Goal: Contribute content: Add original content to the website for others to see

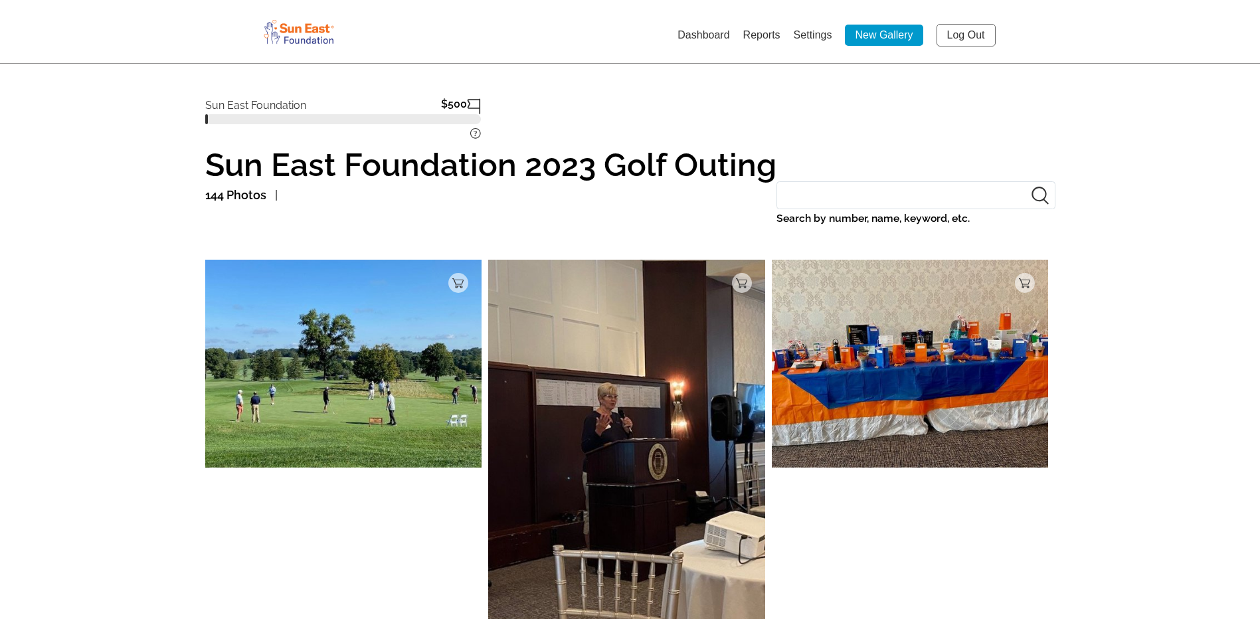
click at [963, 35] on link "Log Out" at bounding box center [966, 35] width 59 height 23
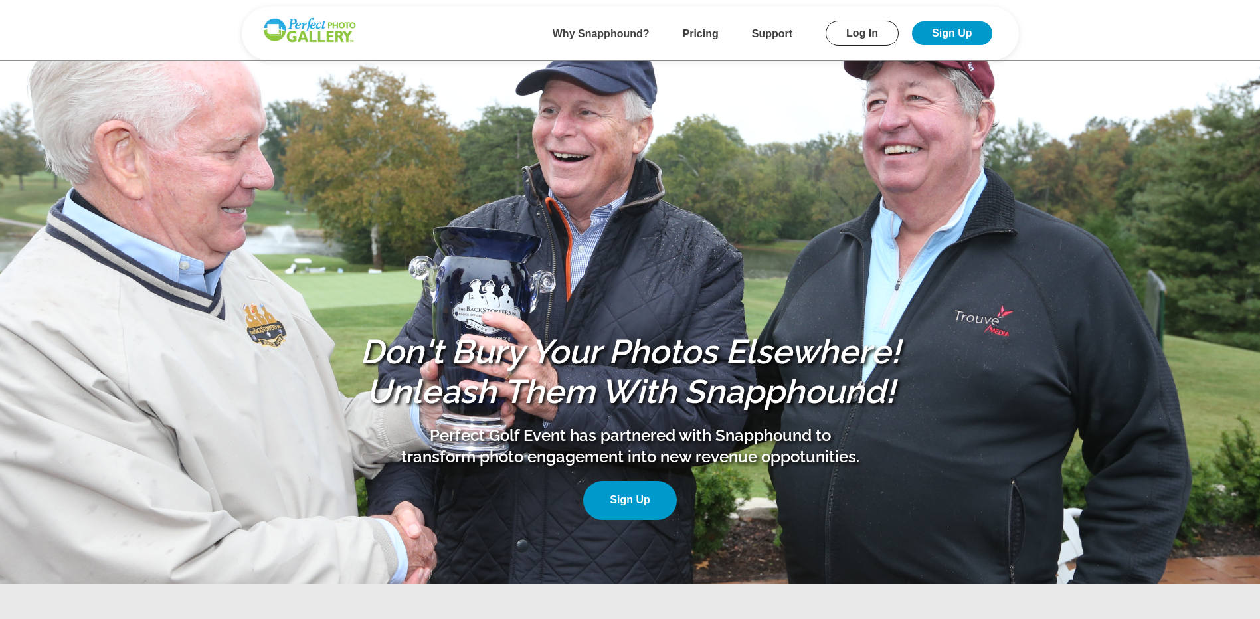
click at [877, 33] on link "Log In" at bounding box center [862, 33] width 73 height 25
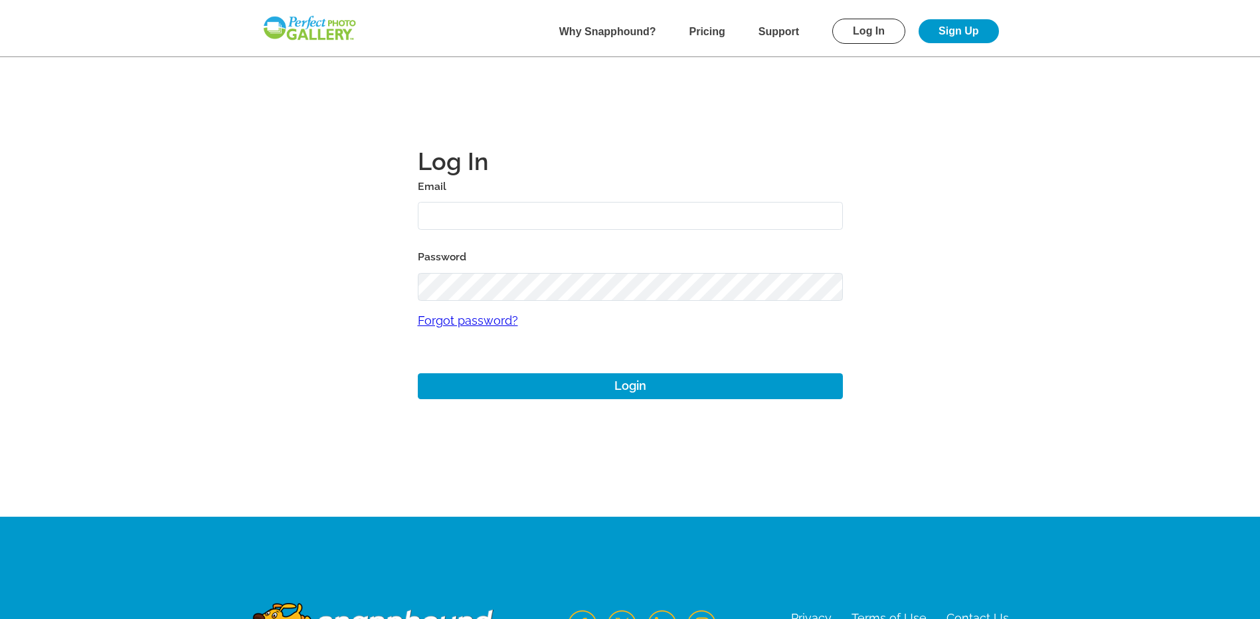
click at [455, 214] on input "text" at bounding box center [630, 216] width 425 height 29
type input "tlannon@suneast.org"
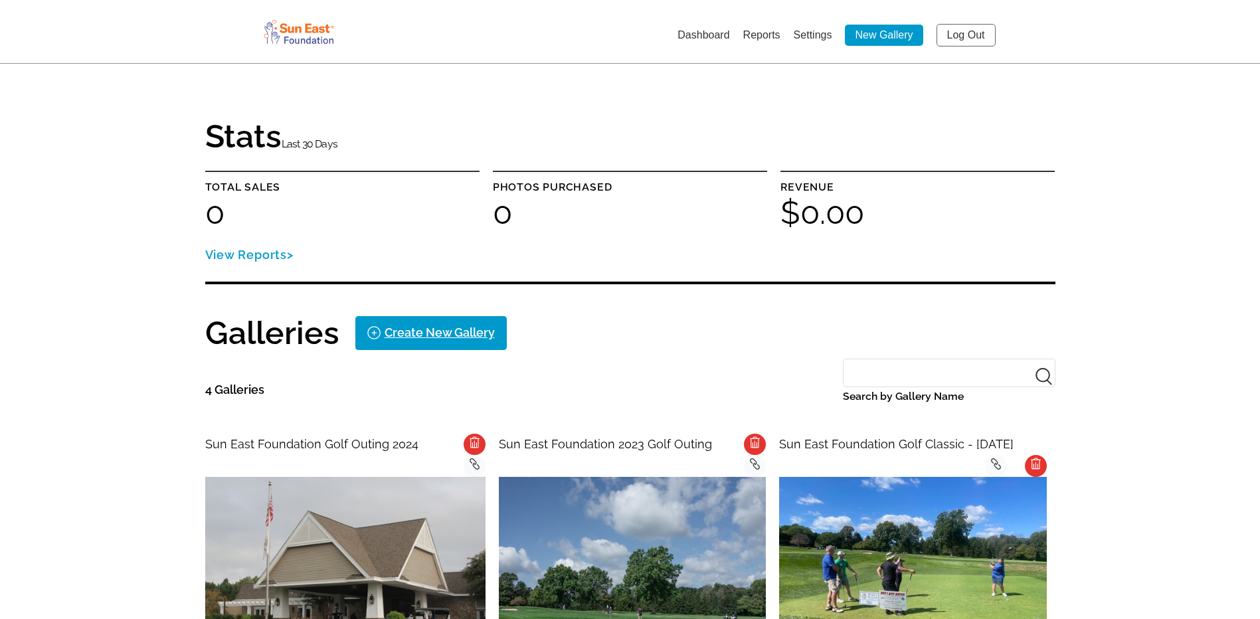
click at [886, 39] on link "New Gallery" at bounding box center [884, 35] width 78 height 21
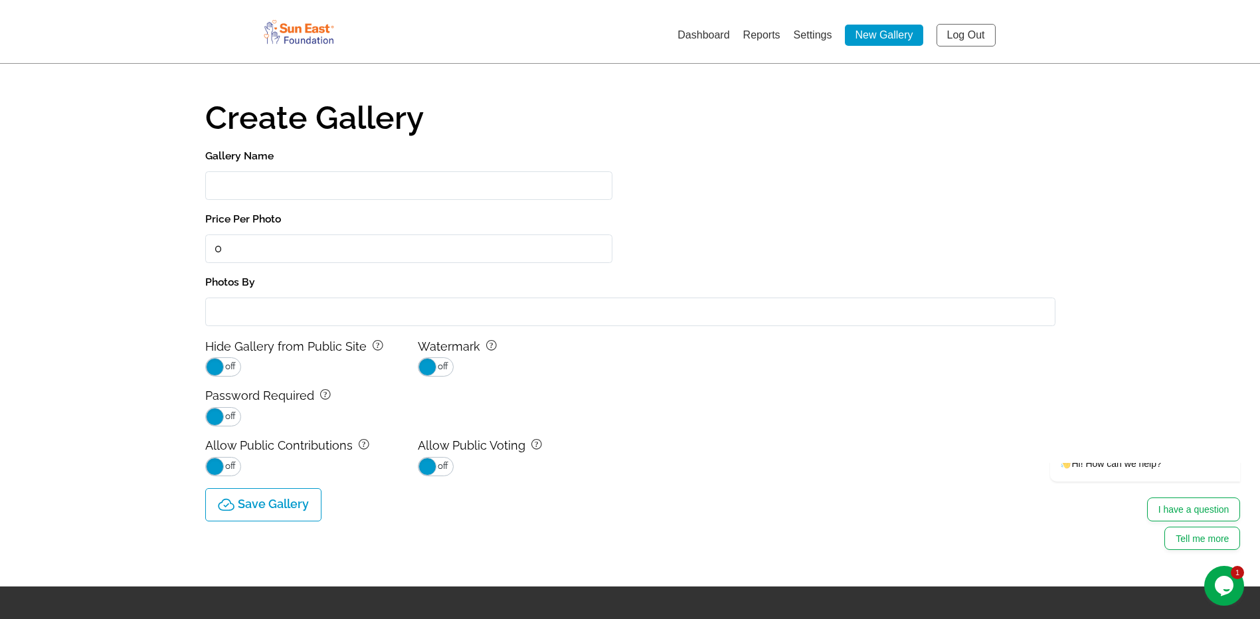
click at [260, 191] on input "Gallery Name" at bounding box center [408, 185] width 407 height 29
type input "Sun East Foundation Golf Outing 2025"
click at [619, 367] on div "Watermark ? on off" at bounding box center [524, 356] width 213 height 41
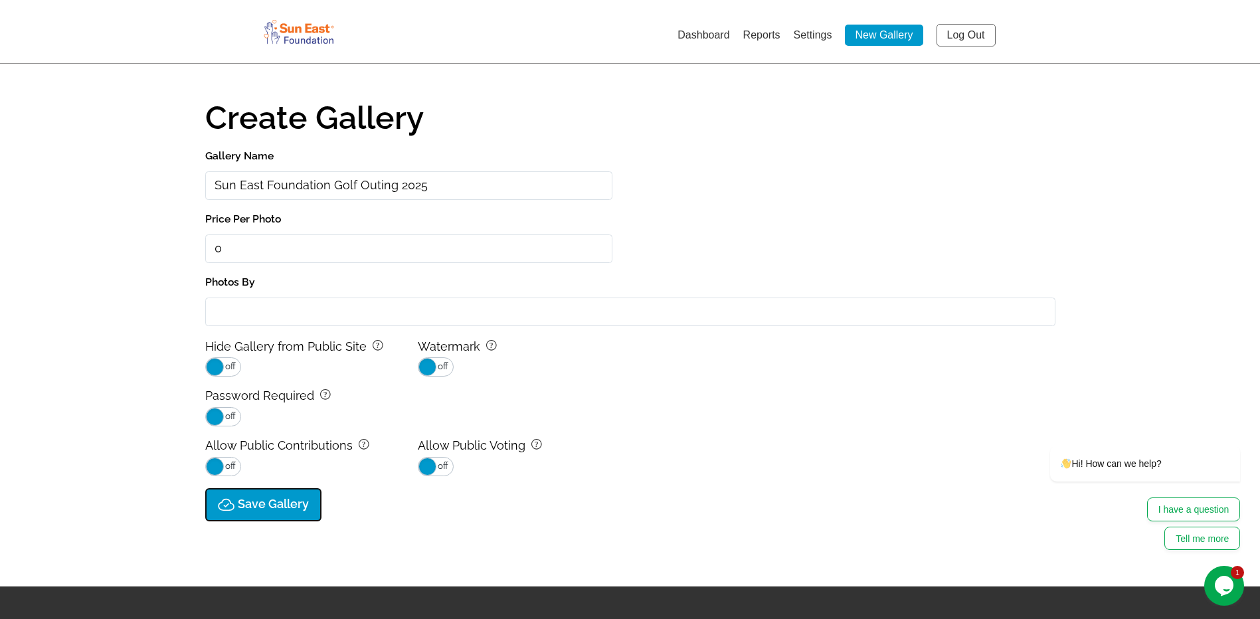
click at [244, 500] on p "Save Gallery" at bounding box center [273, 505] width 71 height 14
type input "0.0"
select select "onlyShowInGallery"
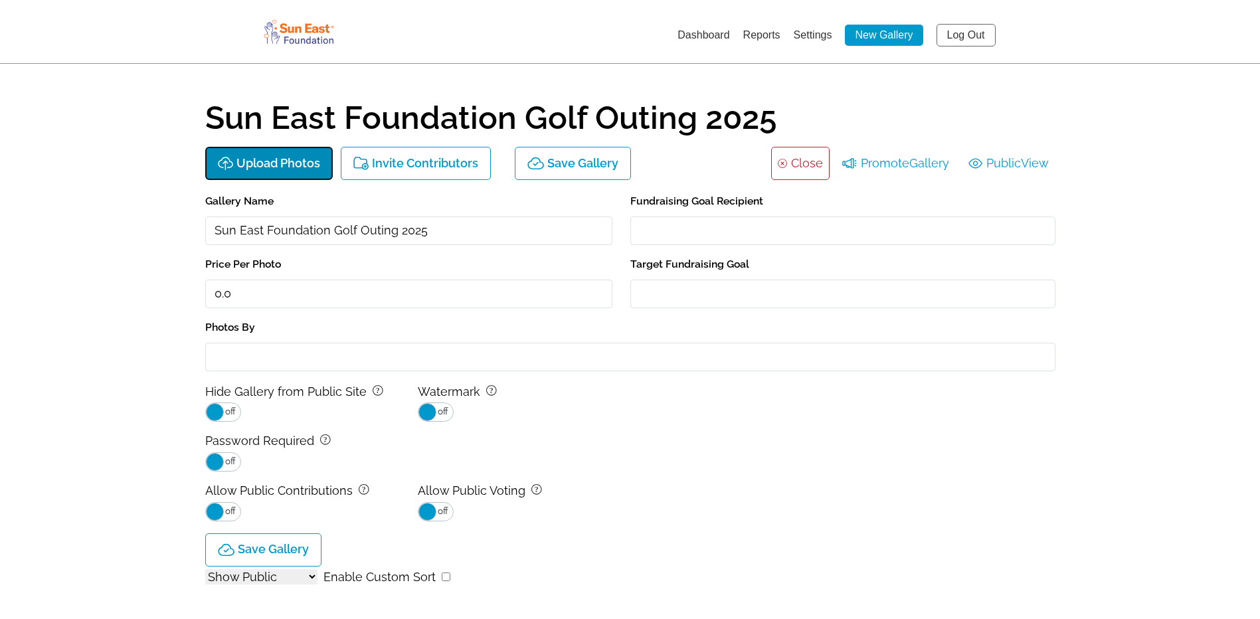
click at [306, 161] on p "Upload Photos" at bounding box center [279, 164] width 84 height 14
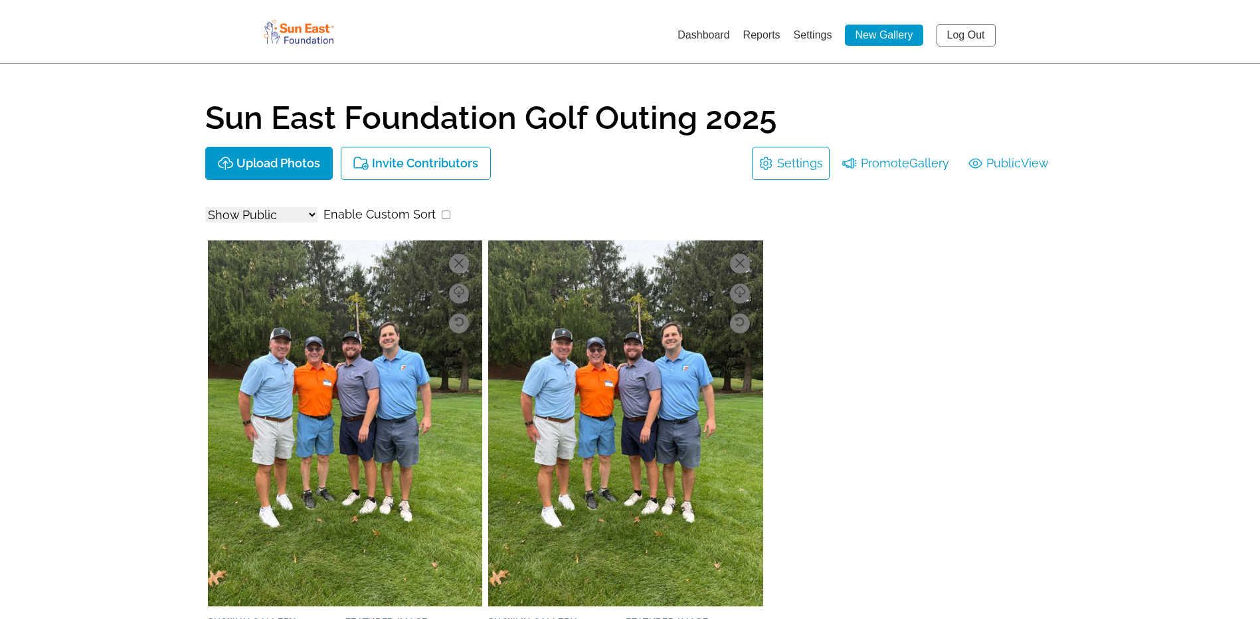
select select "onlyShowInGallery"
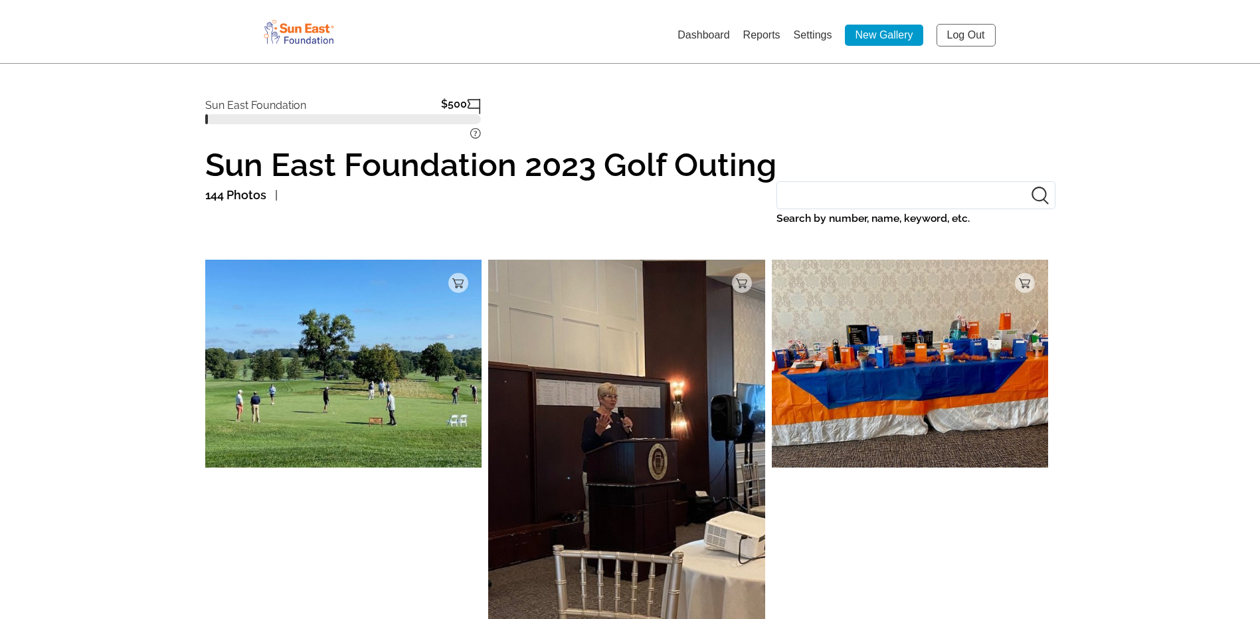
click at [903, 37] on link "New Gallery" at bounding box center [884, 35] width 78 height 21
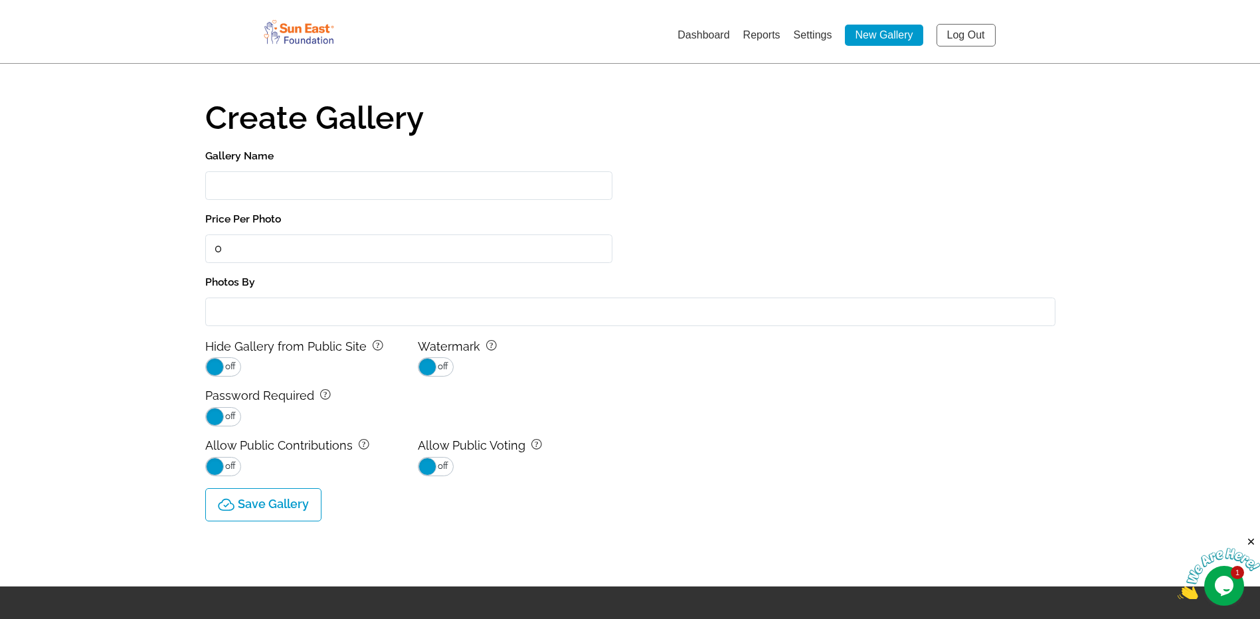
click at [713, 38] on link "Dashboard" at bounding box center [704, 34] width 52 height 11
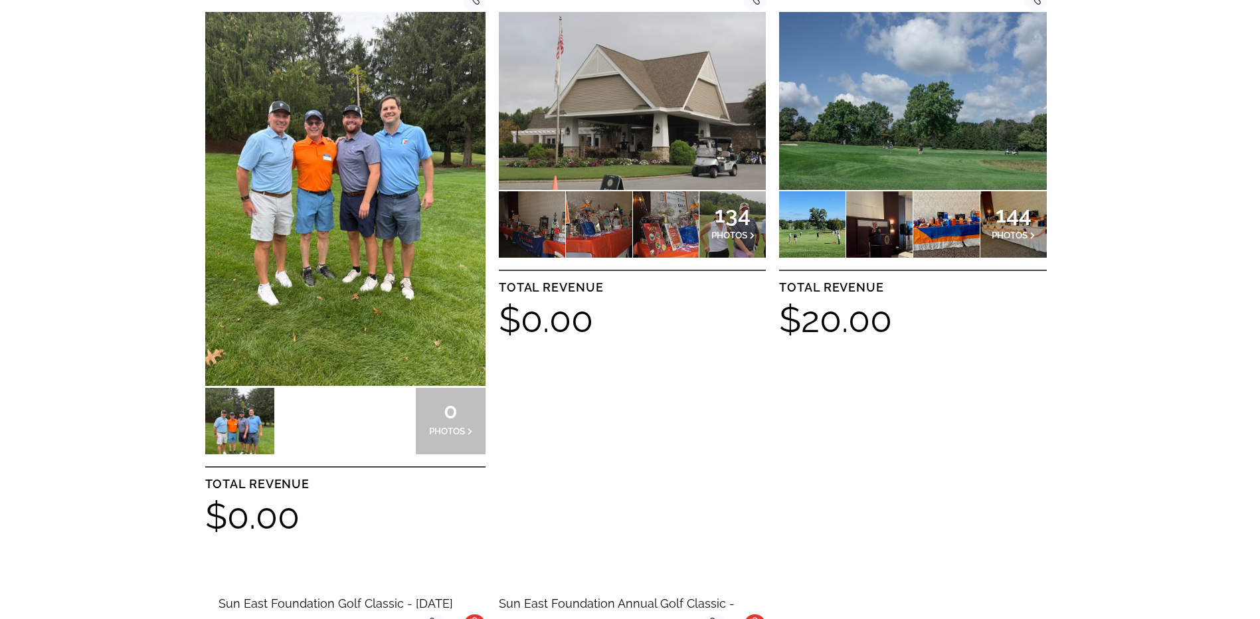
scroll to position [531, 0]
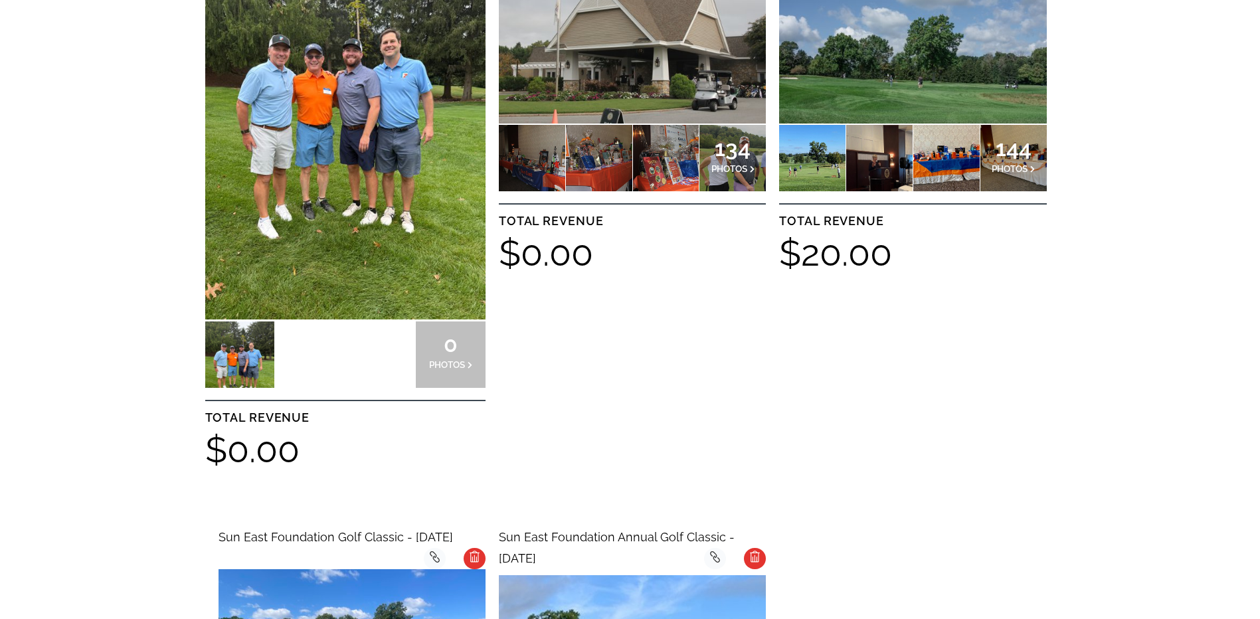
click at [448, 340] on span "0" at bounding box center [451, 344] width 44 height 8
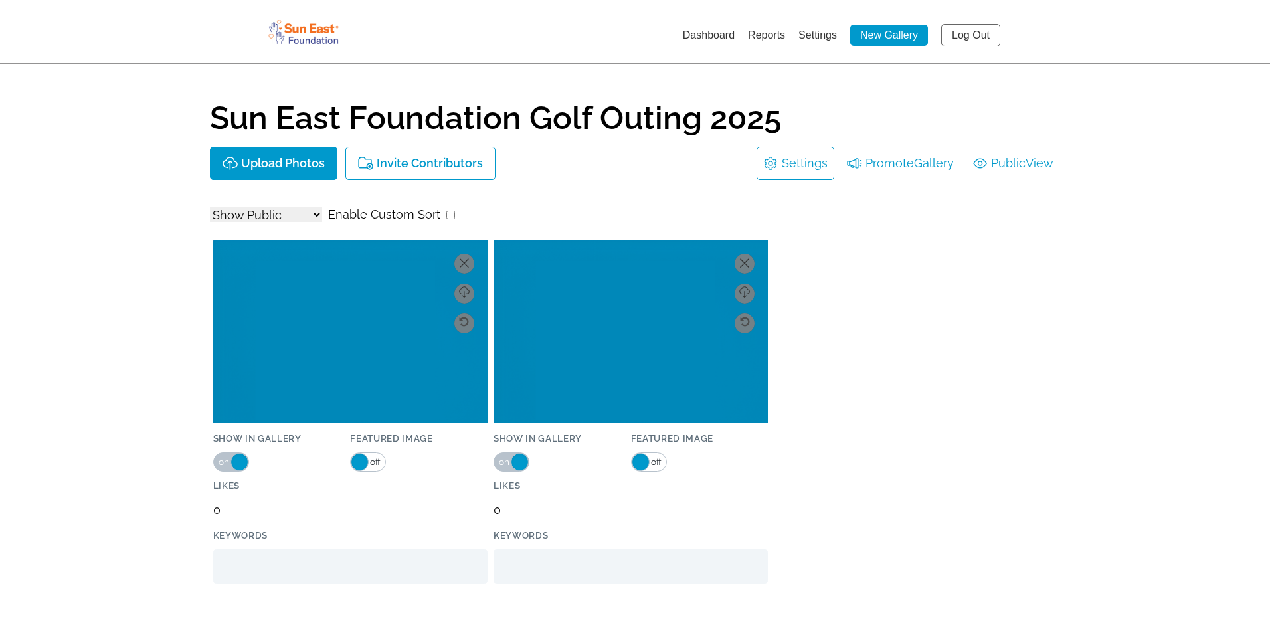
select select "onlyShowInGallery"
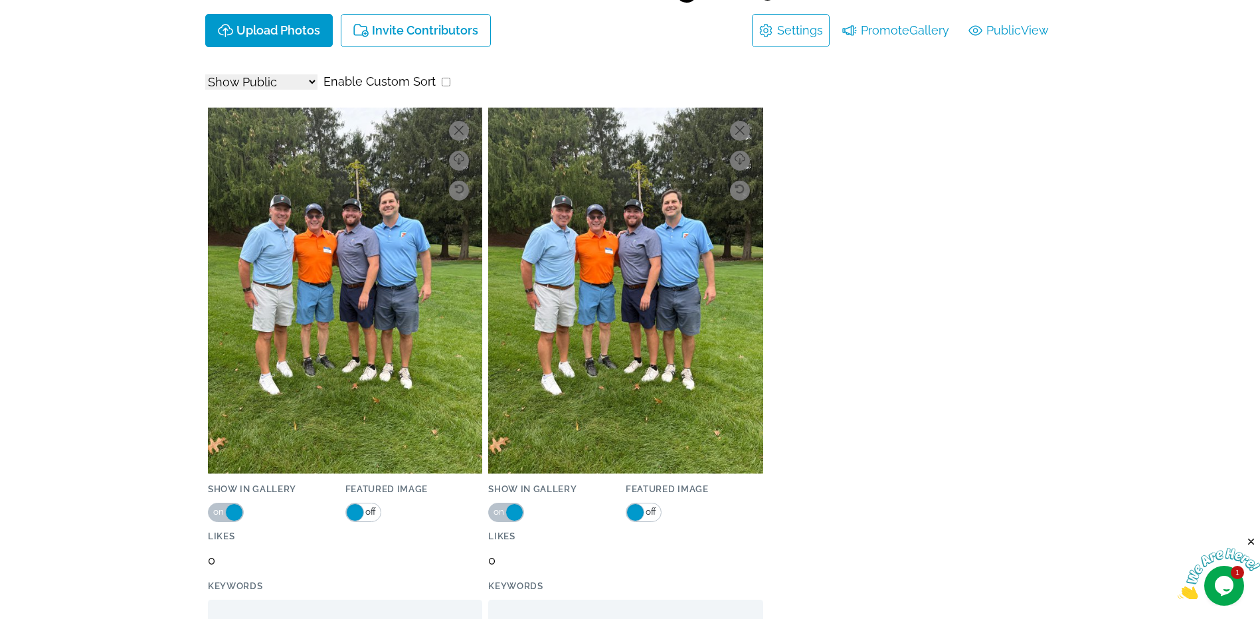
scroll to position [66, 0]
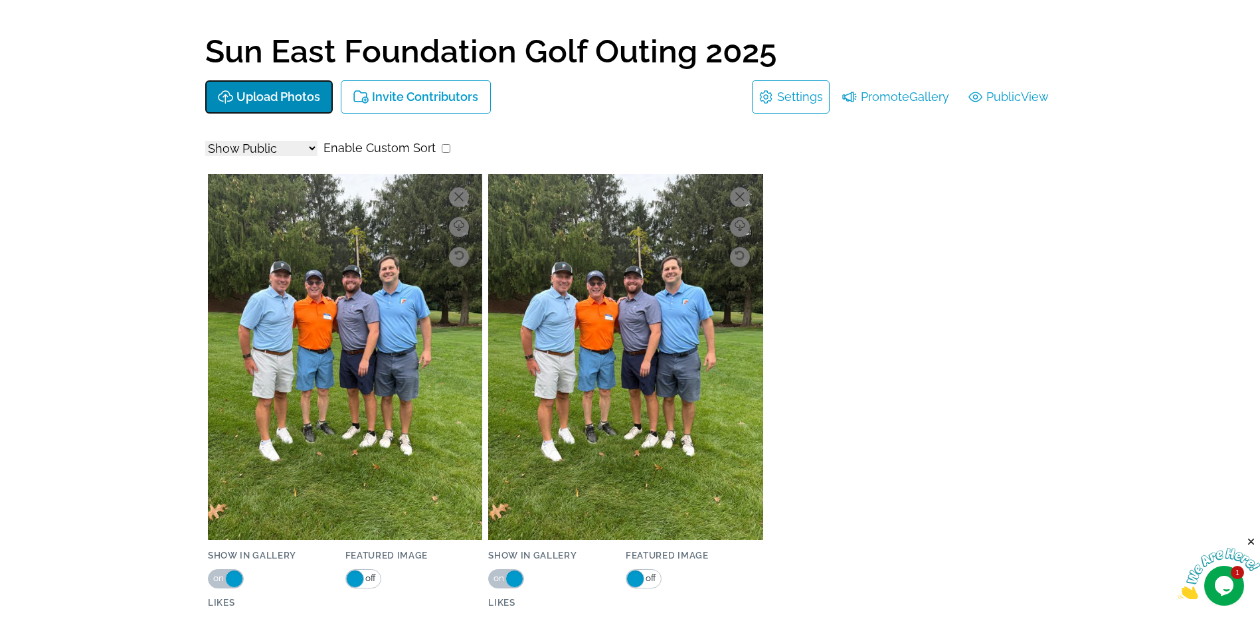
click at [291, 99] on p "Upload Photos" at bounding box center [279, 97] width 84 height 14
click at [298, 100] on p "Upload Photos" at bounding box center [279, 97] width 84 height 14
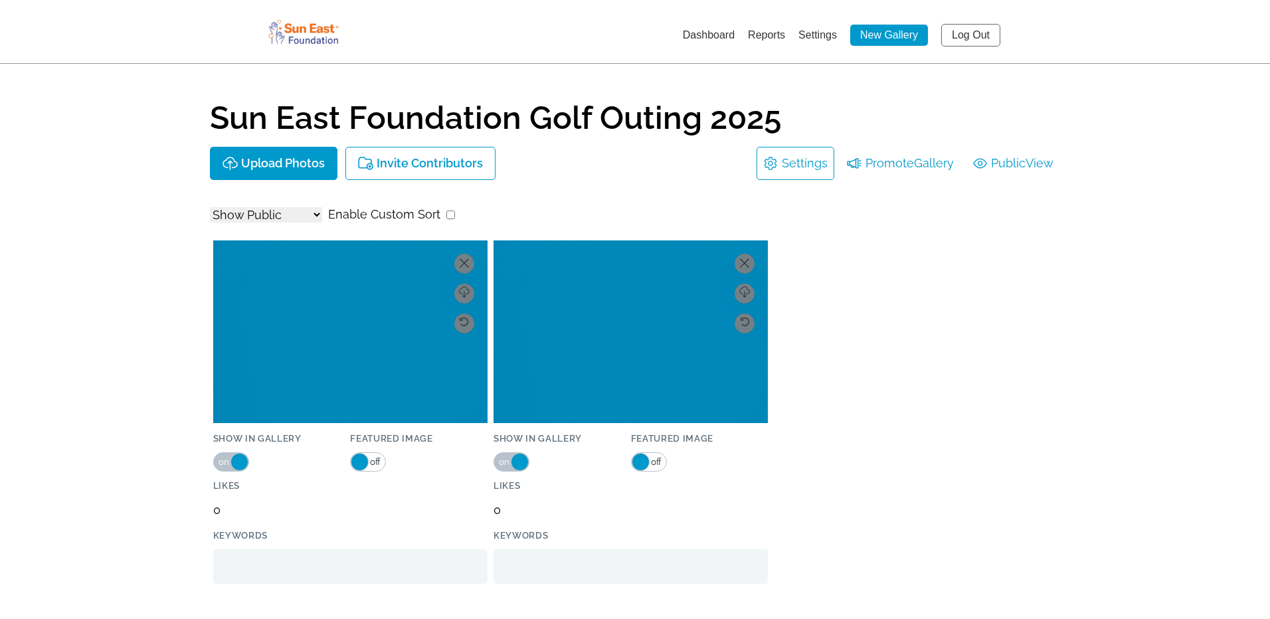
select select "onlyShowInGallery"
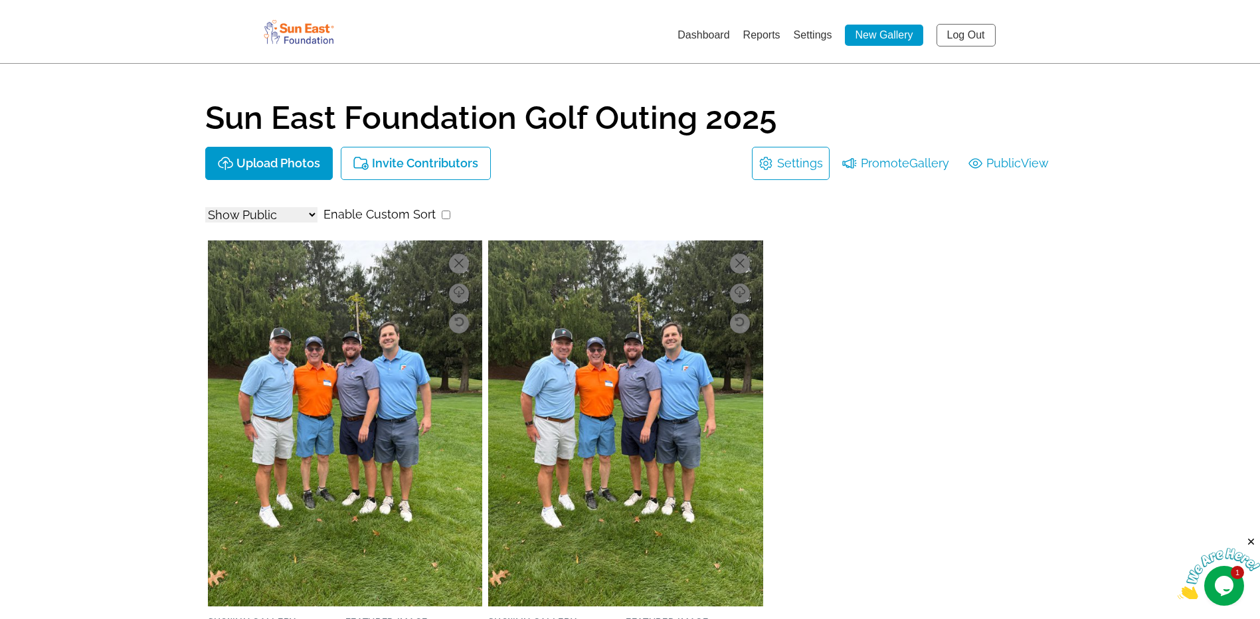
click at [308, 211] on select "Show All Show Public Show Non-Public" at bounding box center [261, 214] width 112 height 15
click at [836, 211] on div "Show All Show Public Show Non-Public Enable Custom Sort" at bounding box center [630, 214] width 850 height 21
click at [296, 166] on p "Upload Photos" at bounding box center [279, 164] width 84 height 14
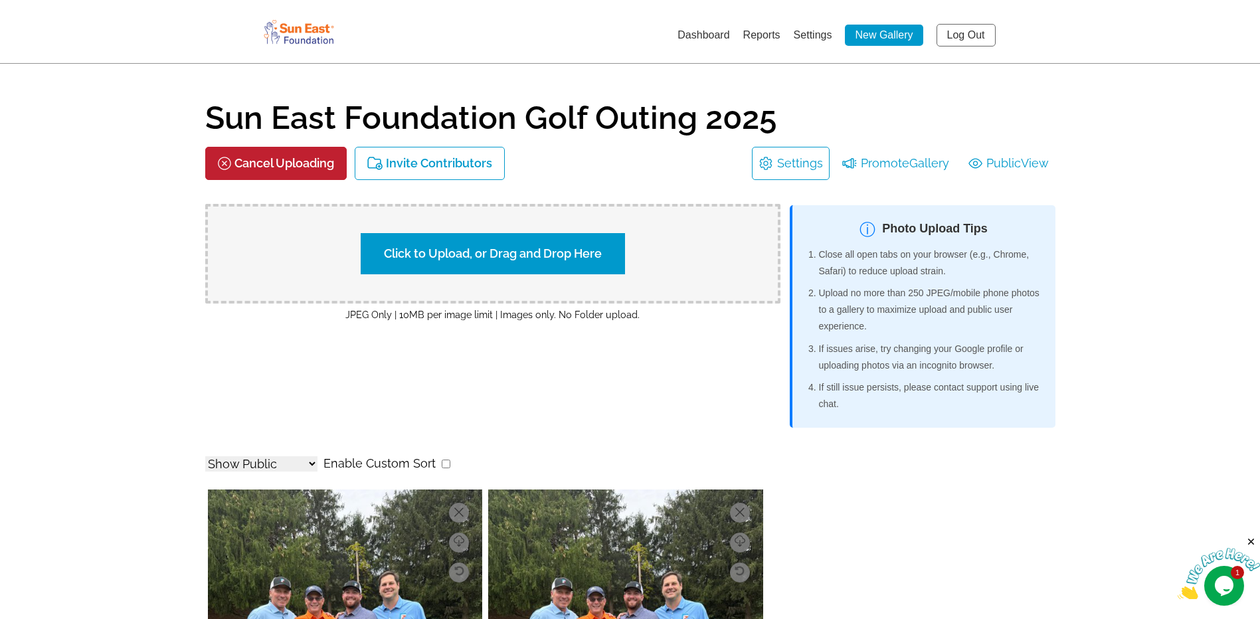
click at [520, 256] on label "Click to Upload, or Drag and Drop Here" at bounding box center [493, 253] width 264 height 41
click at [602, 256] on input "Click to Upload, or Drag and Drop Here" at bounding box center [726, 252] width 248 height 18
type input "C:\fakepath\IMG_0547.JPG"
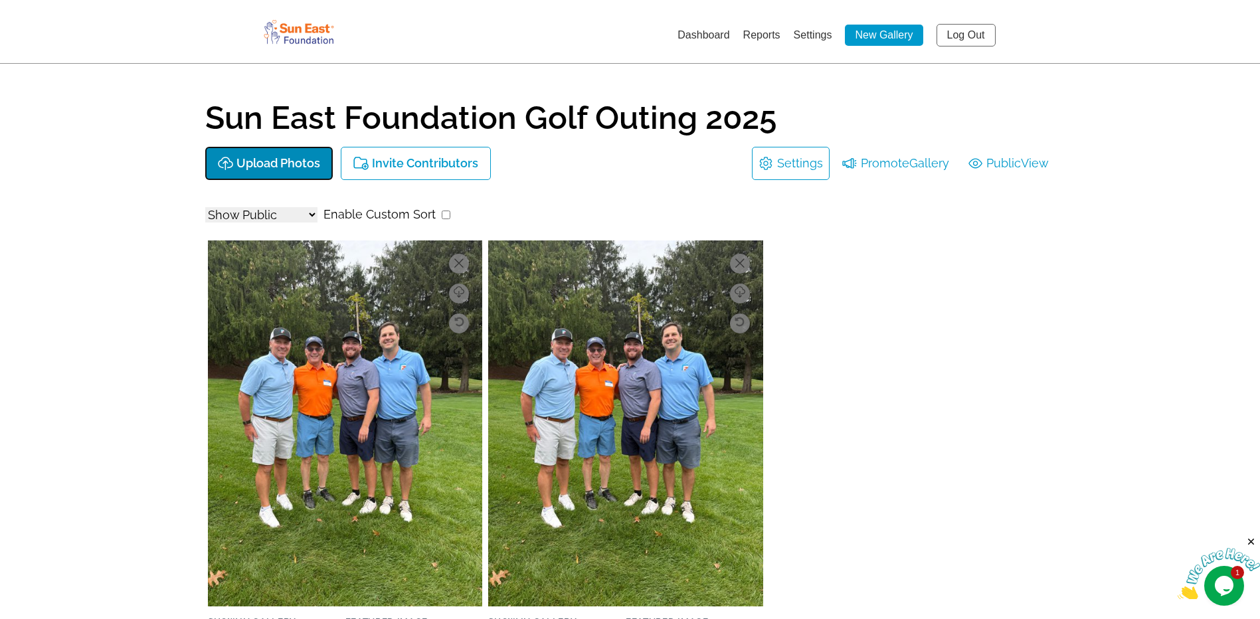
click at [280, 163] on p "Upload Photos" at bounding box center [279, 164] width 84 height 14
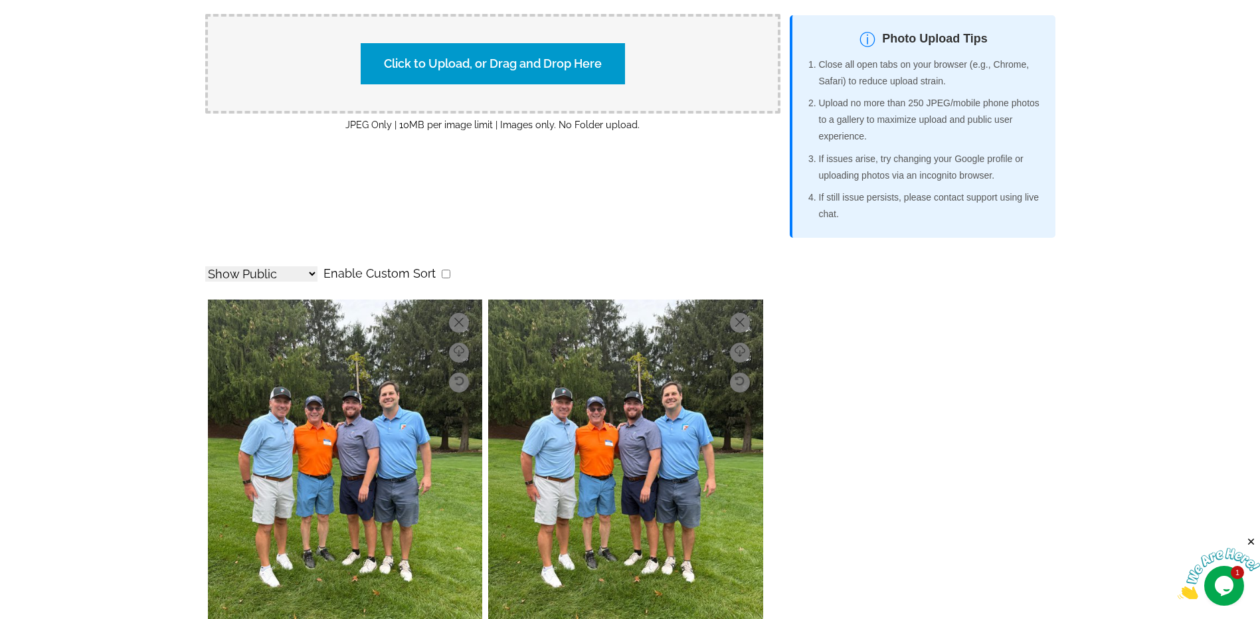
scroll to position [57, 0]
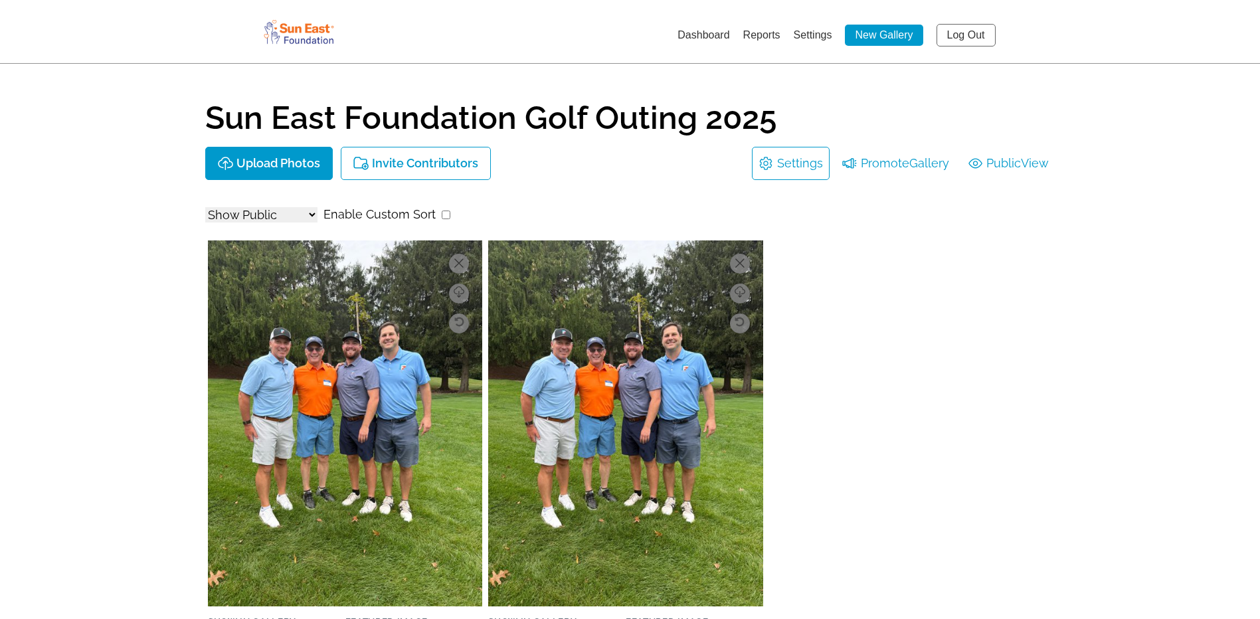
select select "onlyShowInGallery"
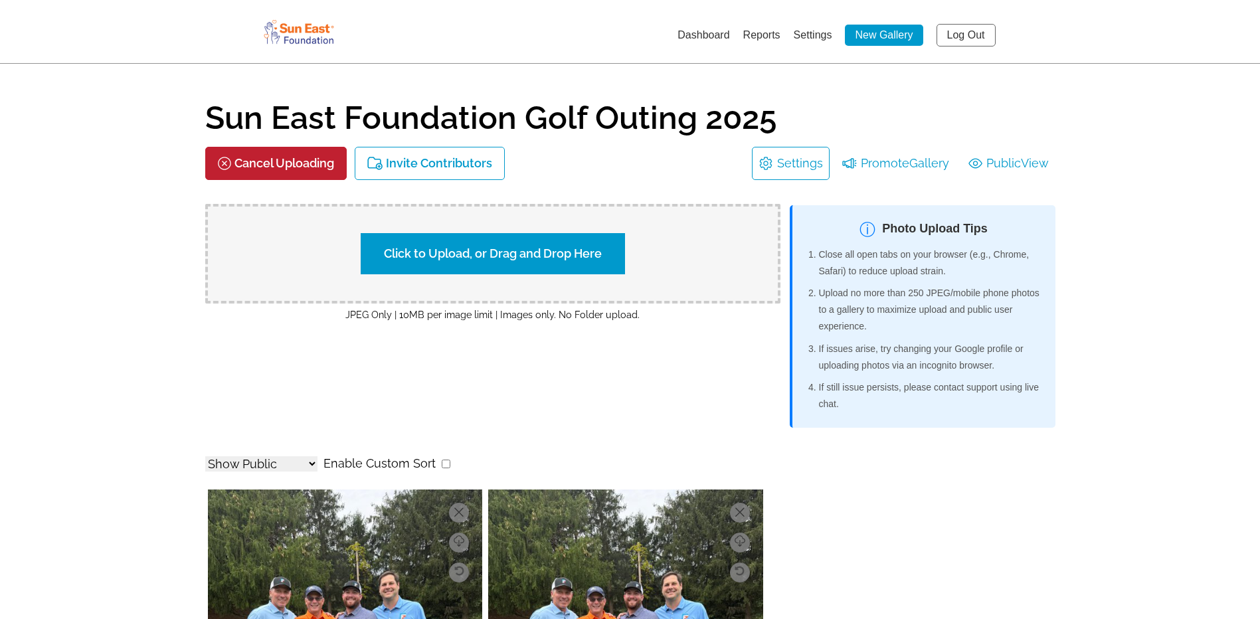
select select "onlyShowInGallery"
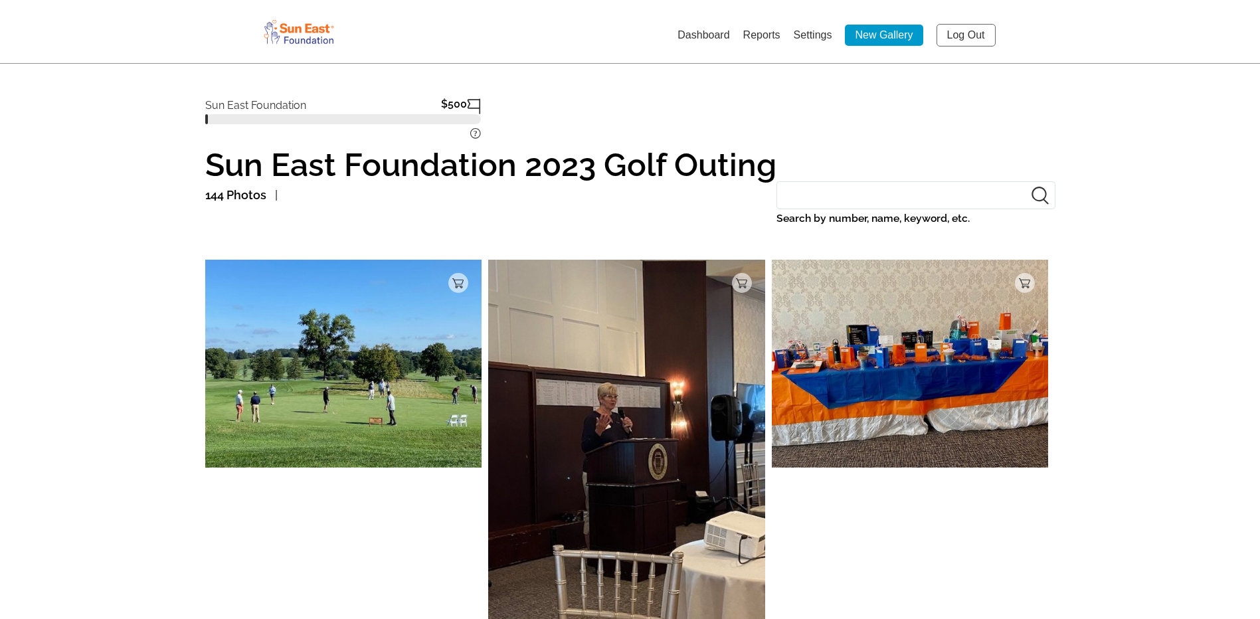
click at [704, 35] on link "Dashboard" at bounding box center [704, 34] width 52 height 11
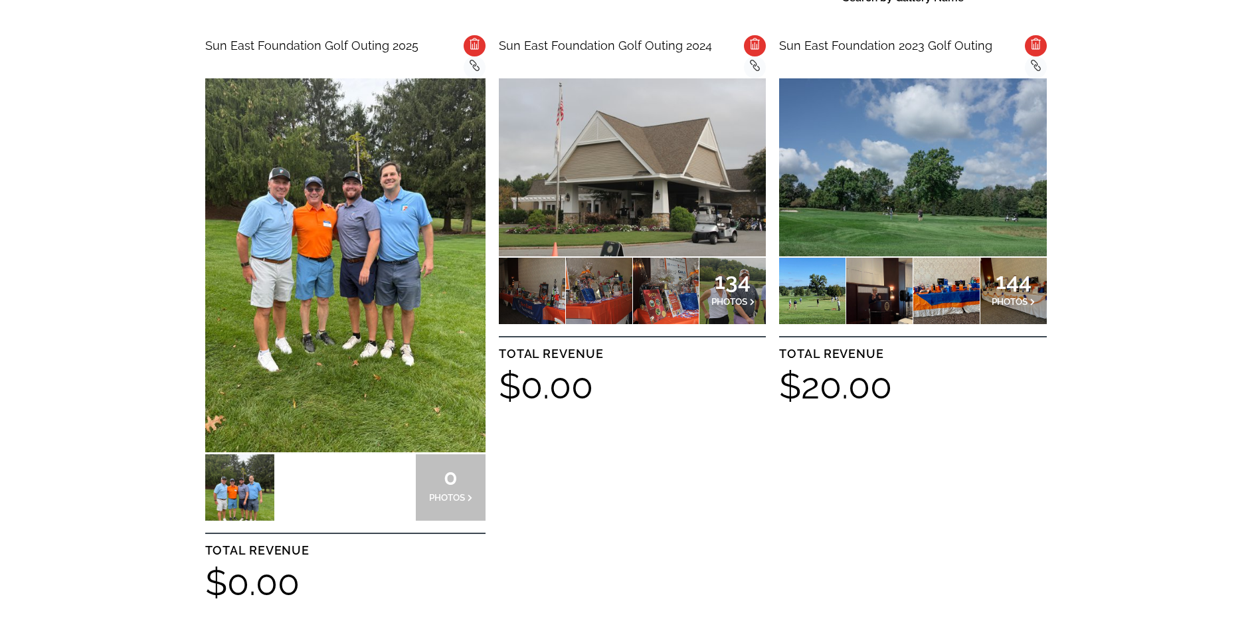
scroll to position [465, 0]
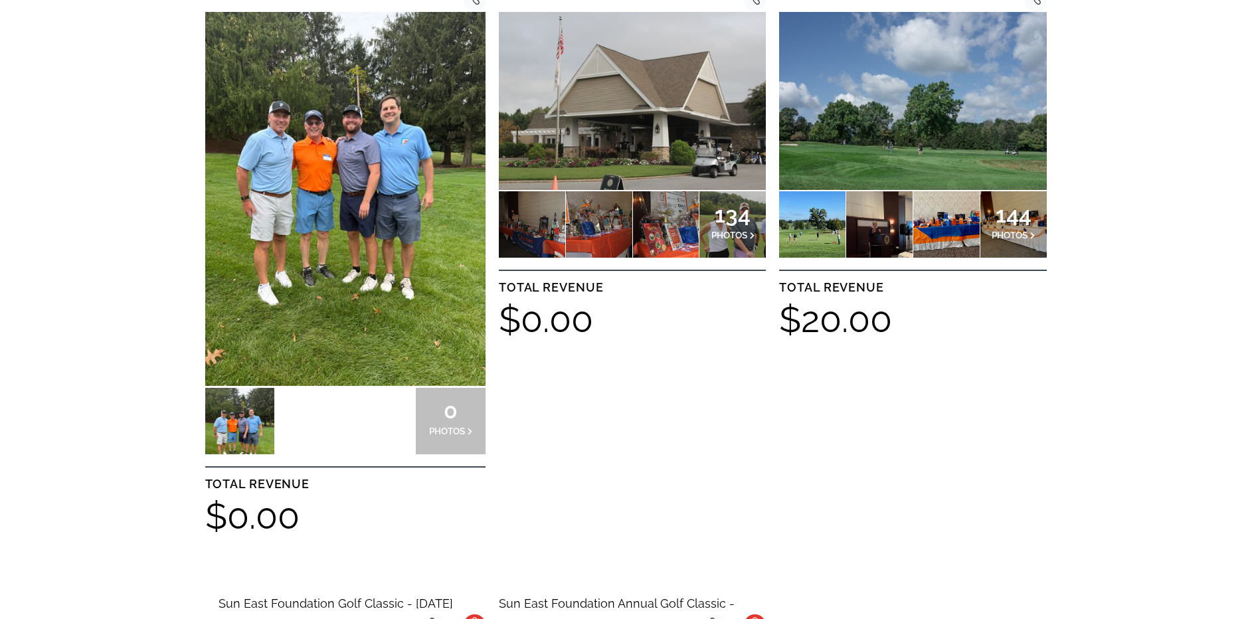
click at [374, 329] on img at bounding box center [345, 199] width 280 height 374
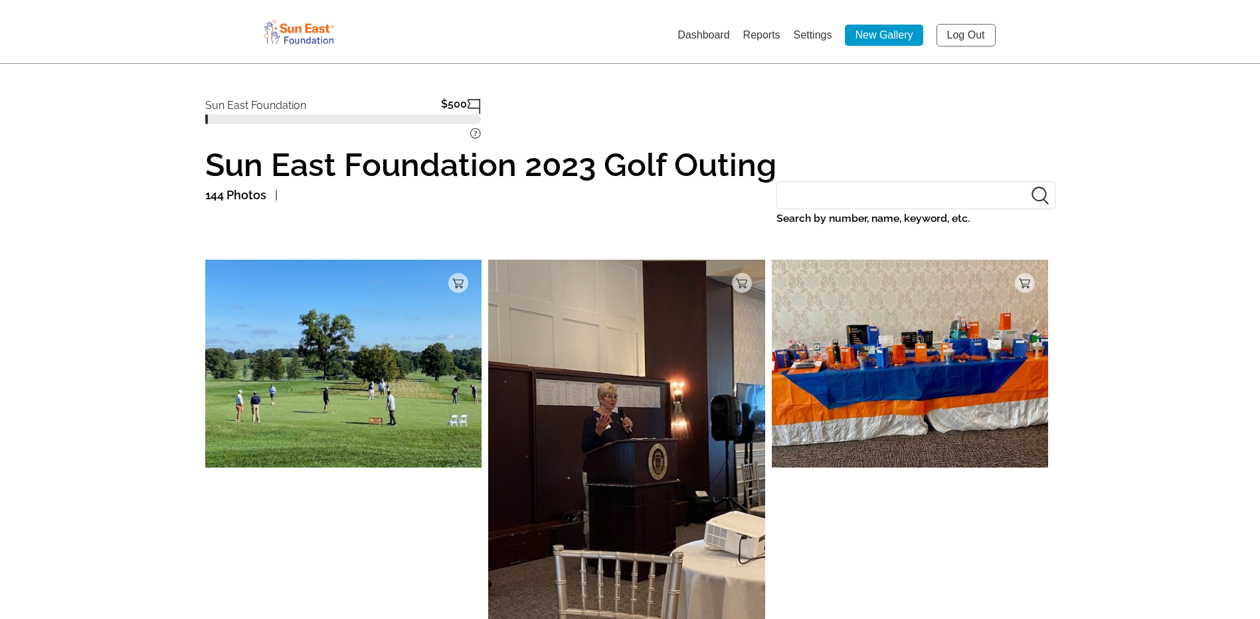
click at [701, 35] on link "Dashboard" at bounding box center [704, 34] width 52 height 11
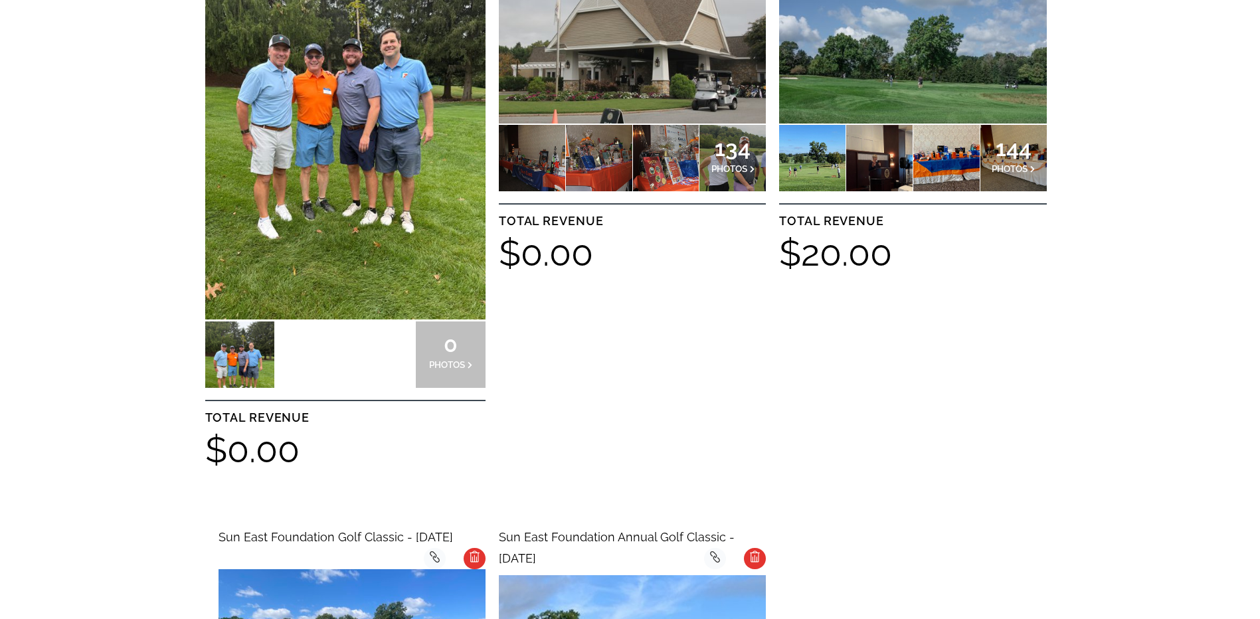
scroll to position [598, 0]
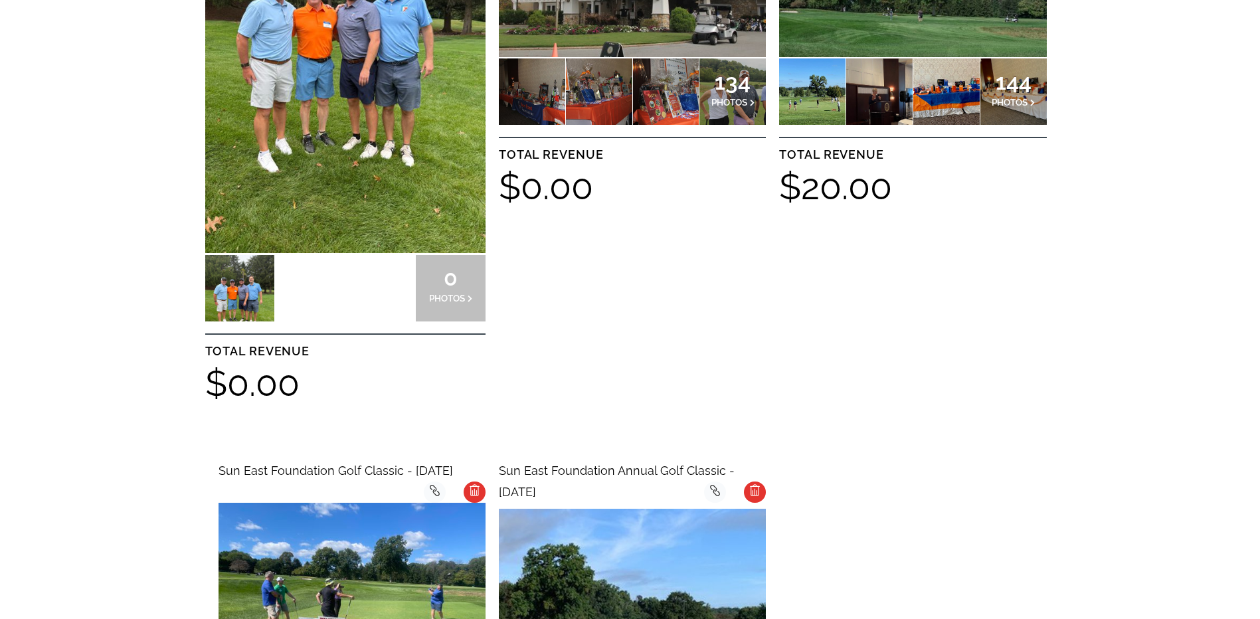
click at [385, 169] on img at bounding box center [345, 66] width 280 height 374
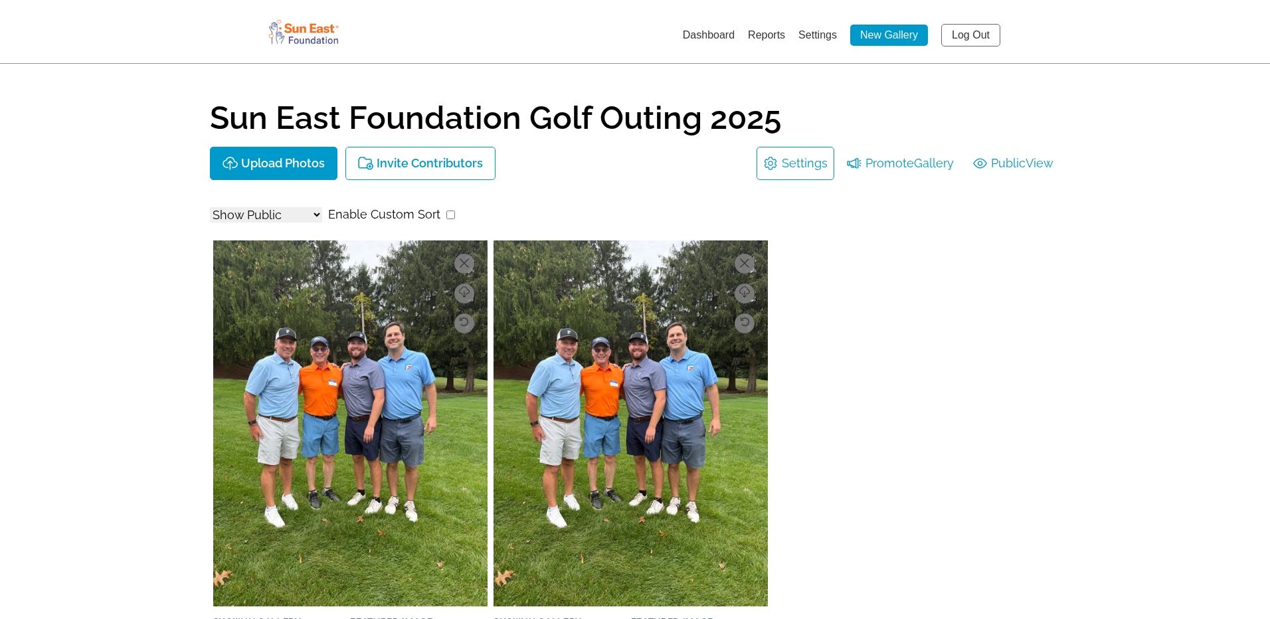
select select "onlyShowInGallery"
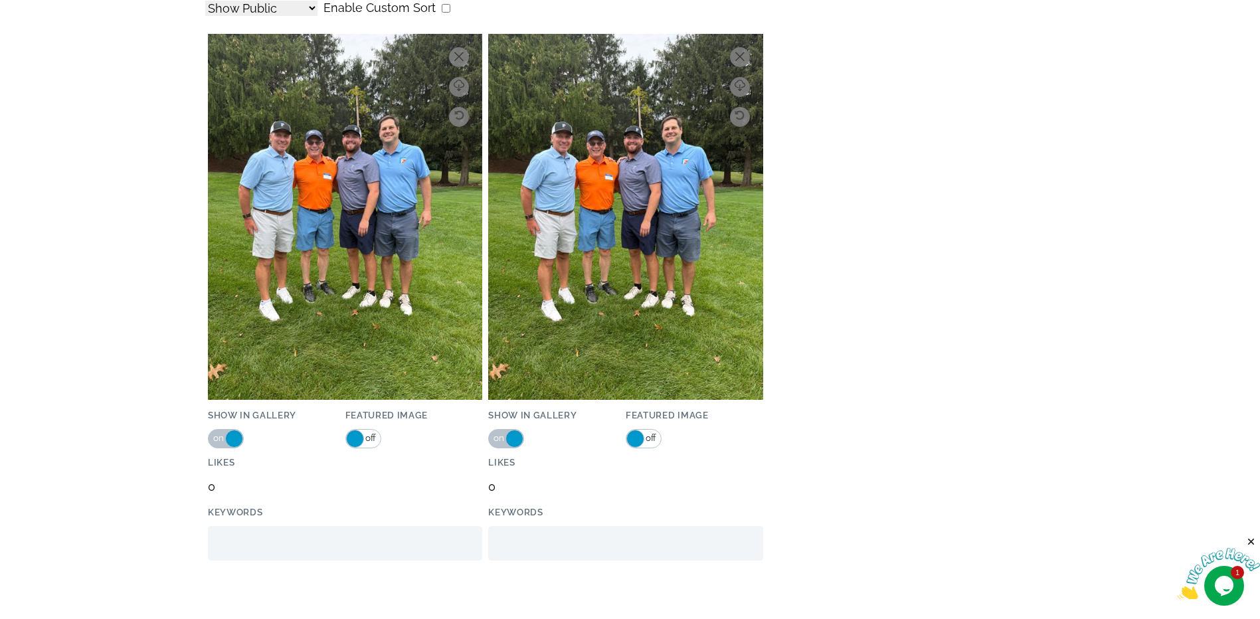
scroll to position [140, 0]
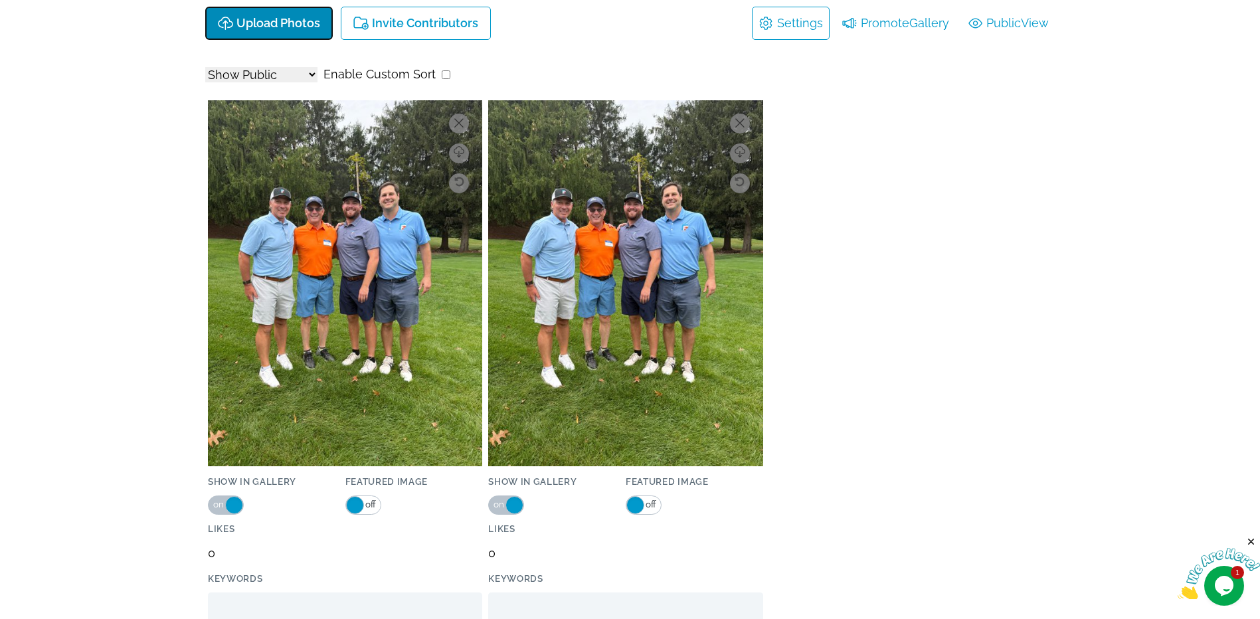
click at [295, 23] on p "Upload Photos" at bounding box center [279, 24] width 84 height 14
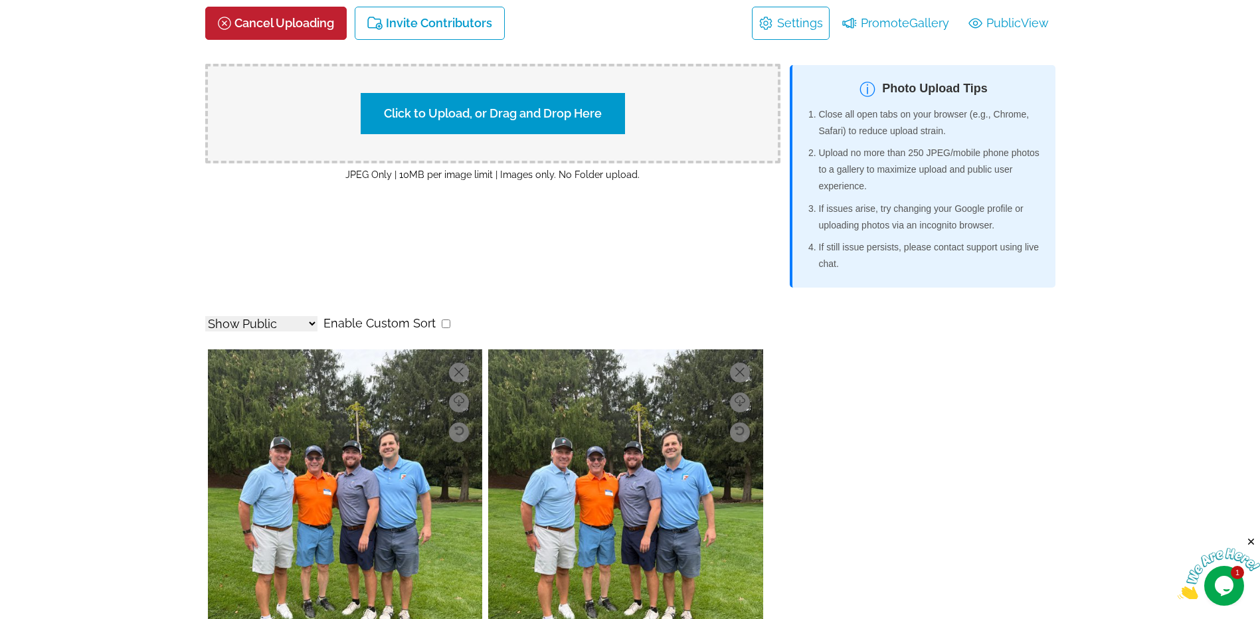
click at [1220, 591] on img at bounding box center [1219, 574] width 82 height 52
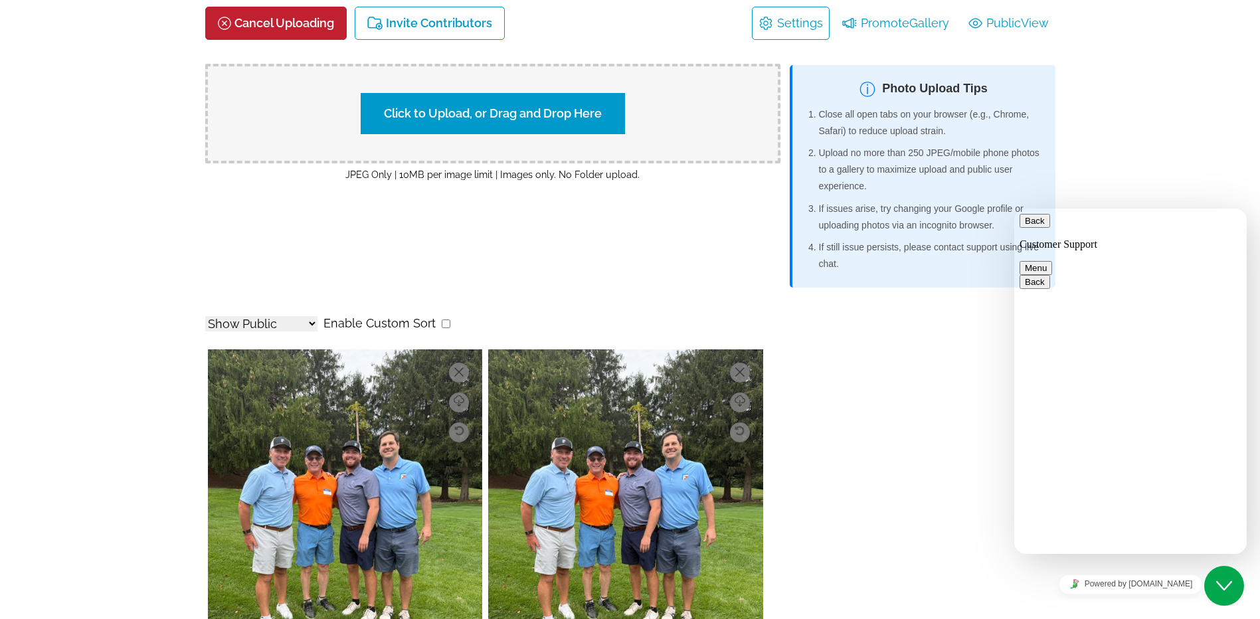
type textarea "I"
type textarea "I am uploading photos to a new album but only the first two are showing. The ot…"
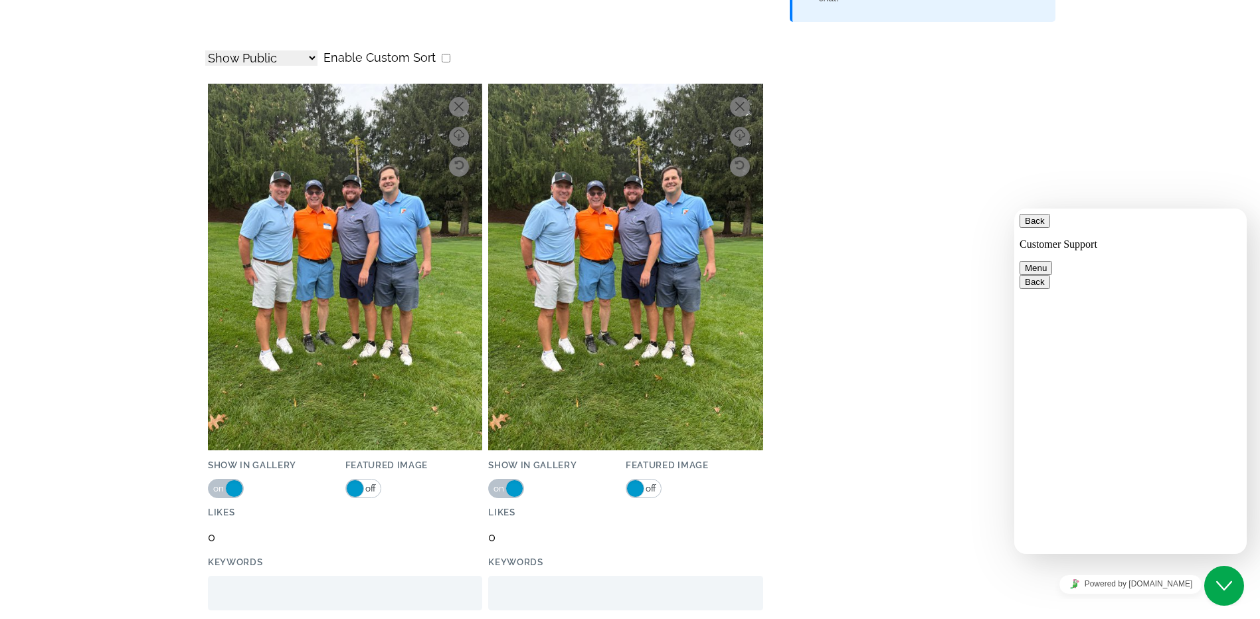
scroll to position [589, 0]
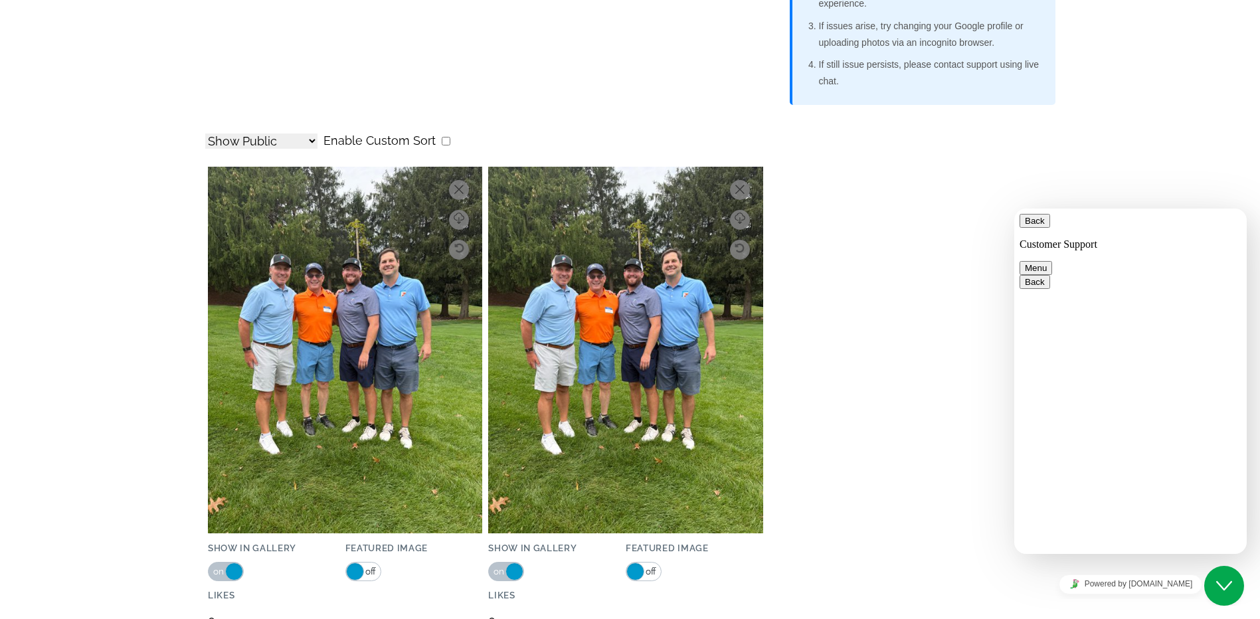
scroll to position [0, 0]
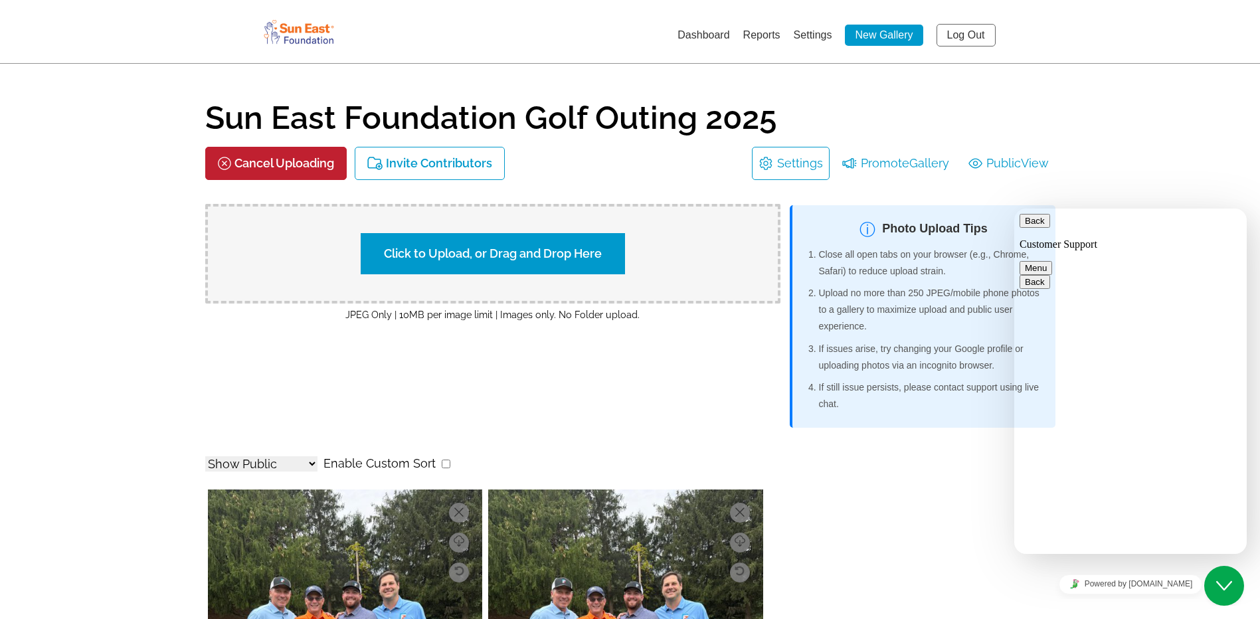
click at [802, 34] on link "Settings" at bounding box center [813, 34] width 39 height 11
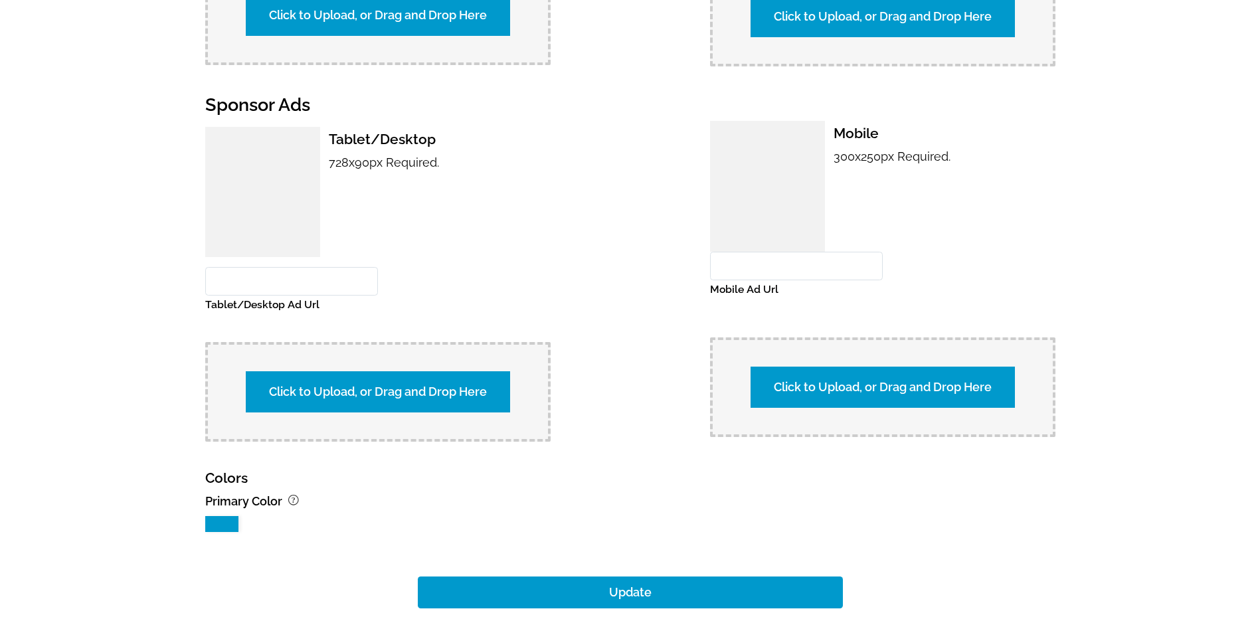
scroll to position [1208, 0]
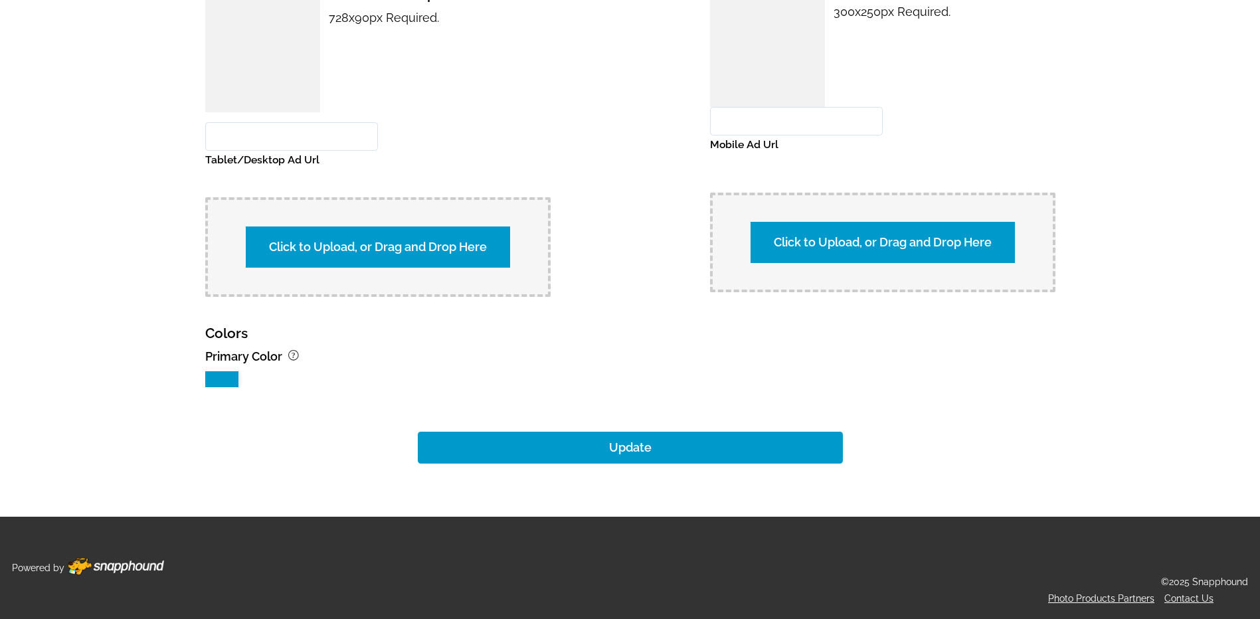
click at [1180, 599] on link "Contact Us" at bounding box center [1189, 598] width 49 height 11
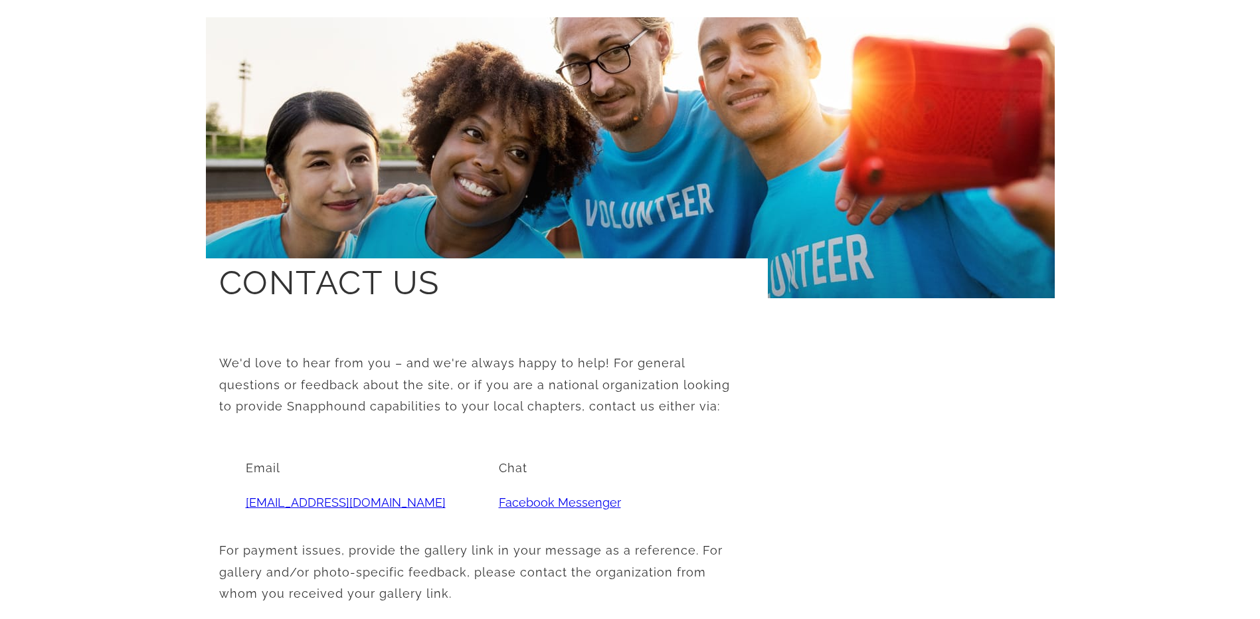
scroll to position [133, 0]
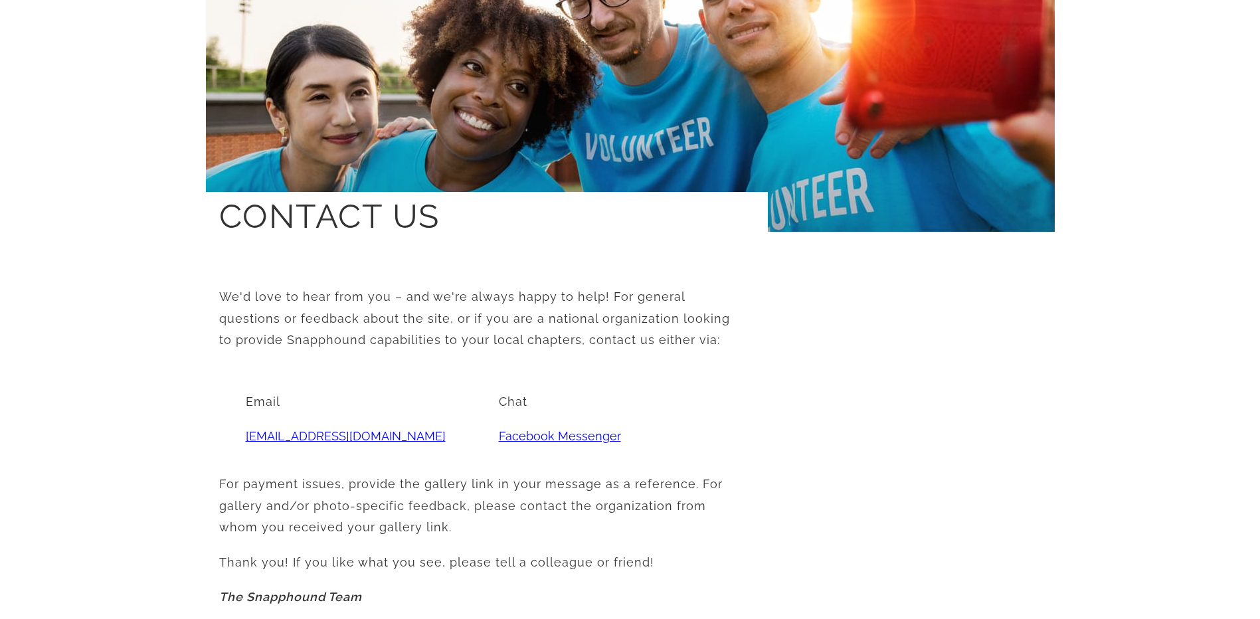
click at [324, 438] on link "[EMAIL_ADDRESS][DOMAIN_NAME]" at bounding box center [346, 436] width 200 height 14
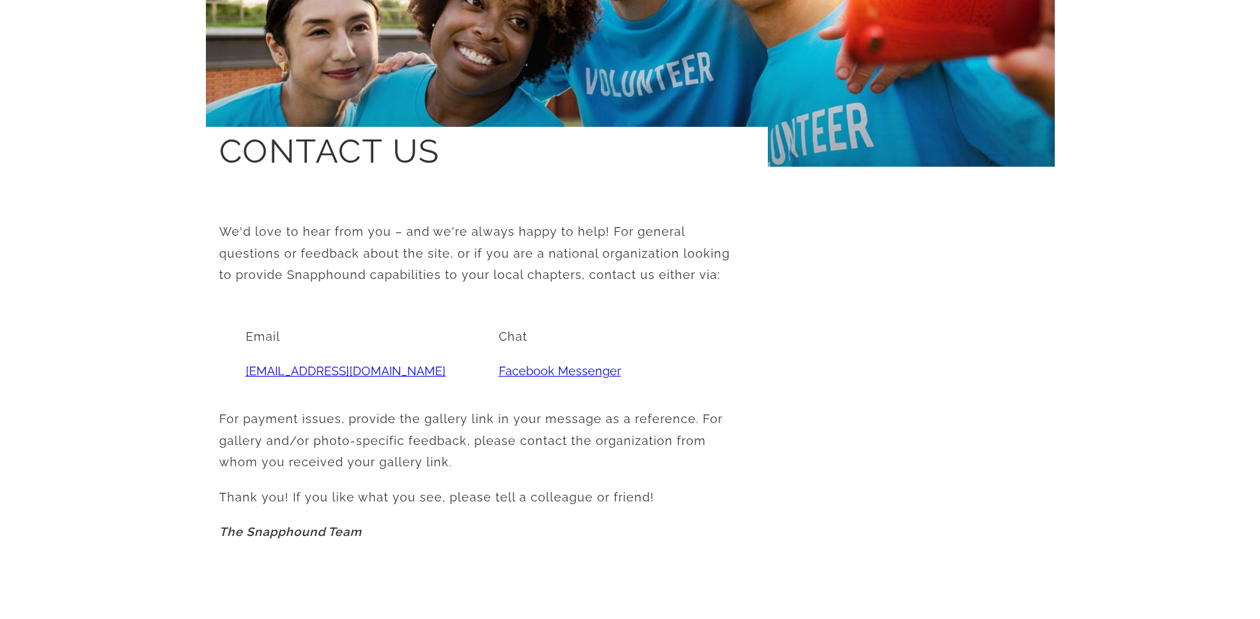
scroll to position [0, 0]
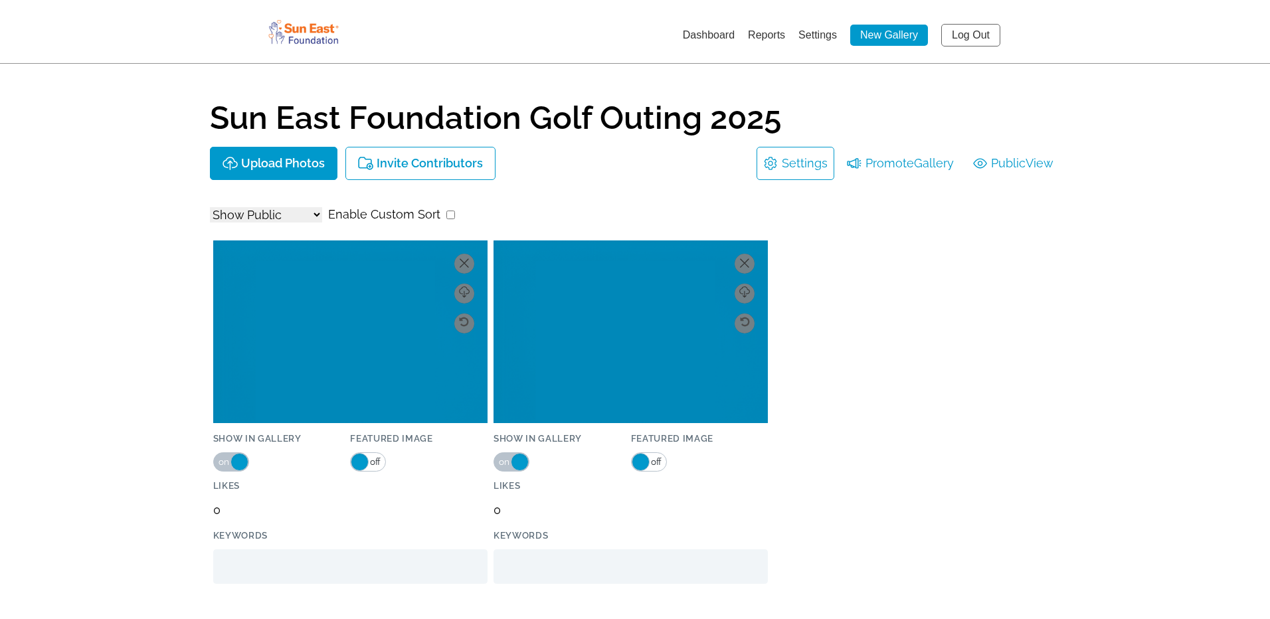
select select "onlyShowInGallery"
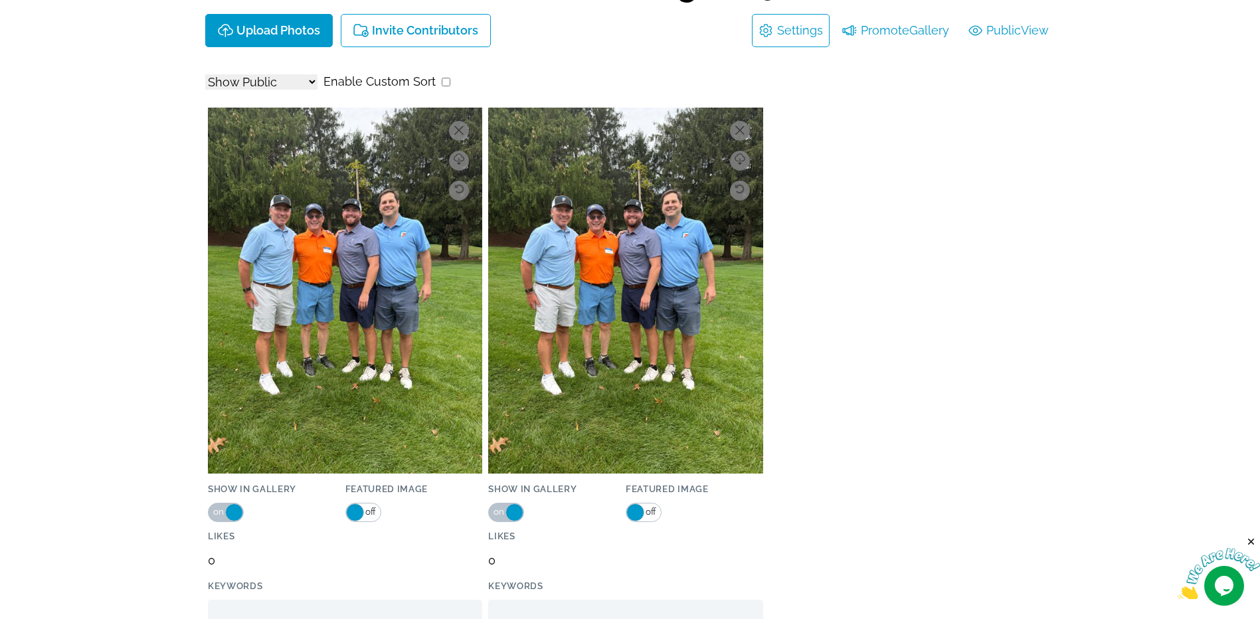
scroll to position [266, 0]
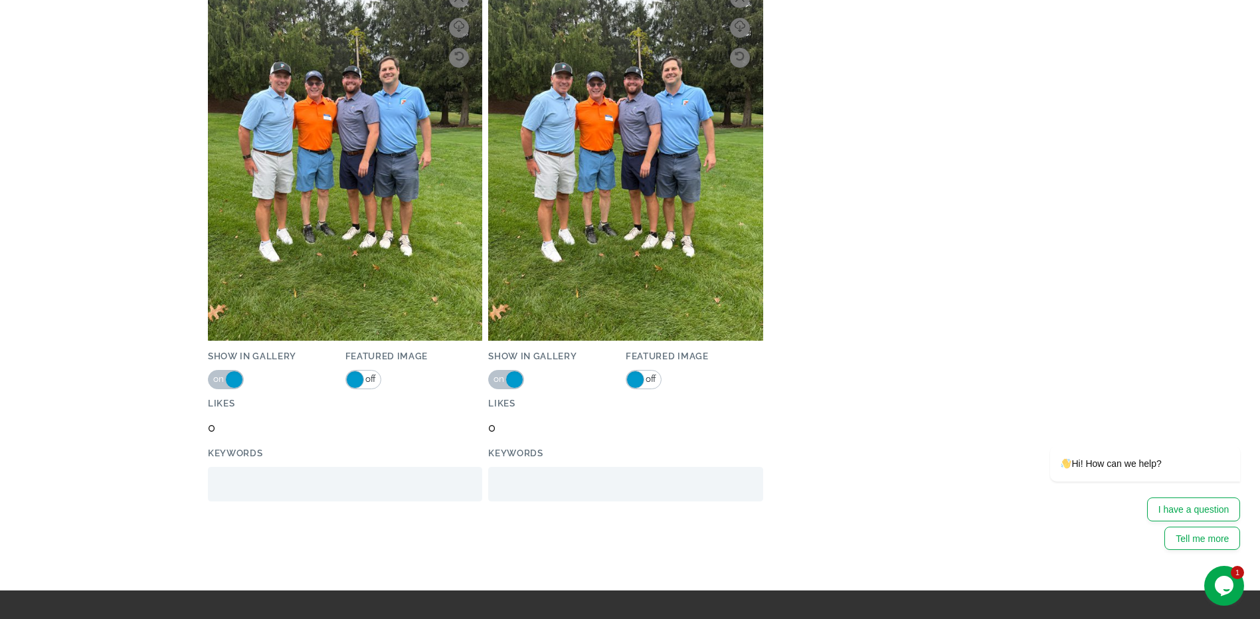
click at [1228, 582] on icon "Chat widget" at bounding box center [1224, 586] width 19 height 20
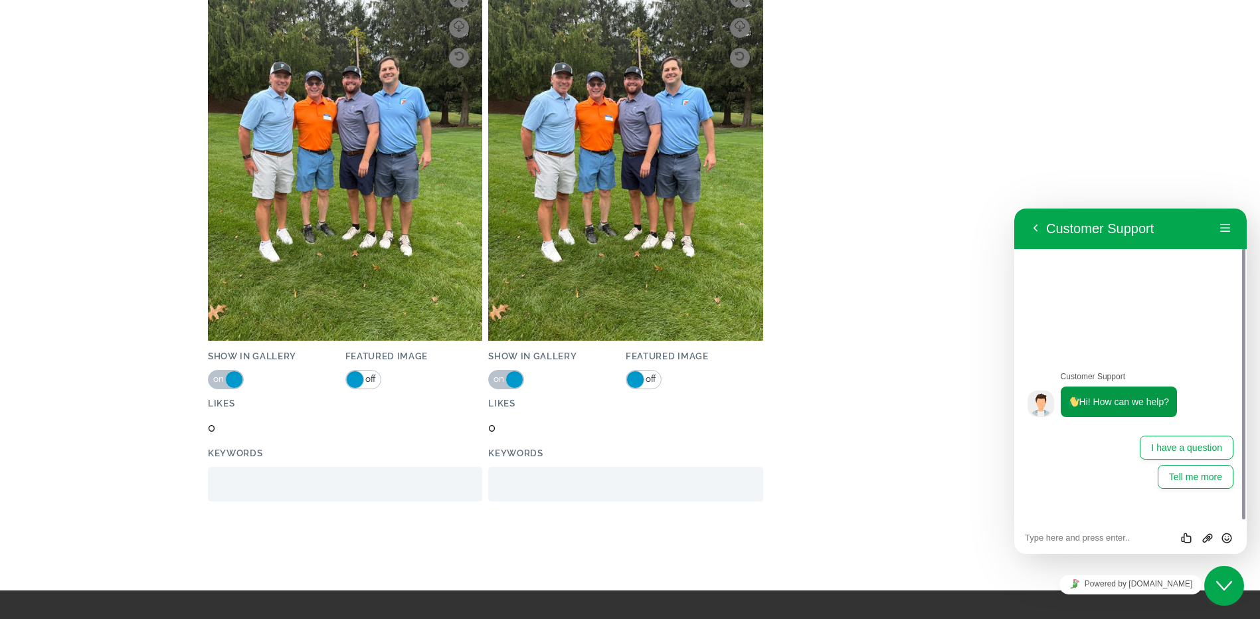
scroll to position [339, 0]
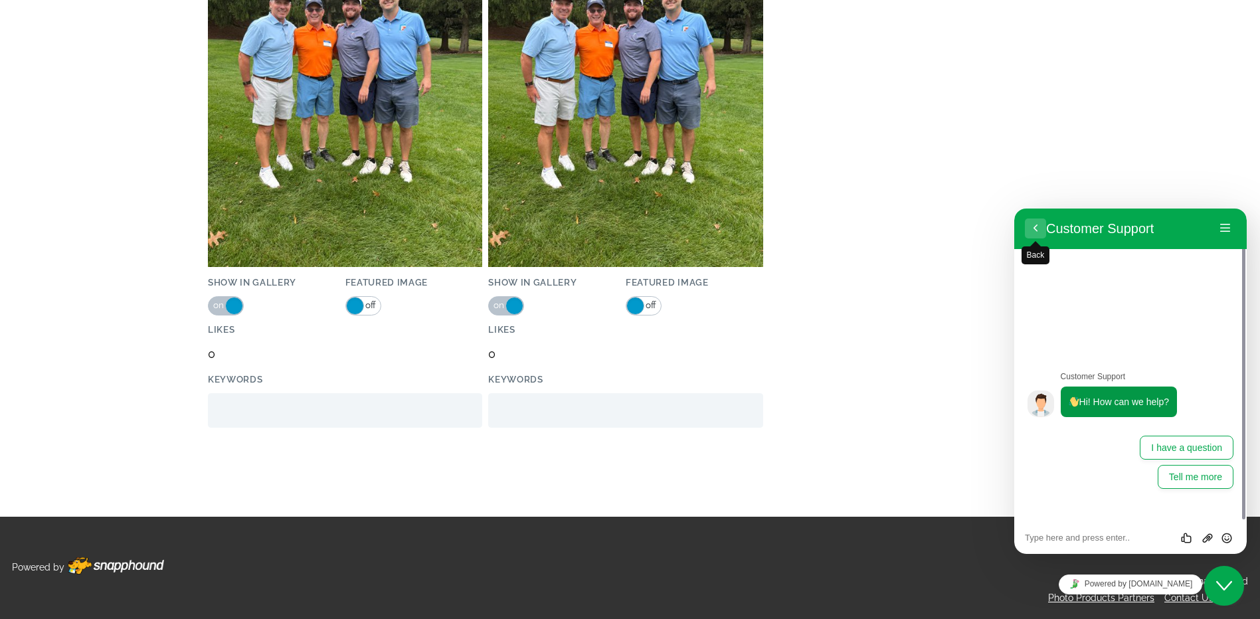
click at [1035, 223] on button "Back" at bounding box center [1035, 229] width 21 height 20
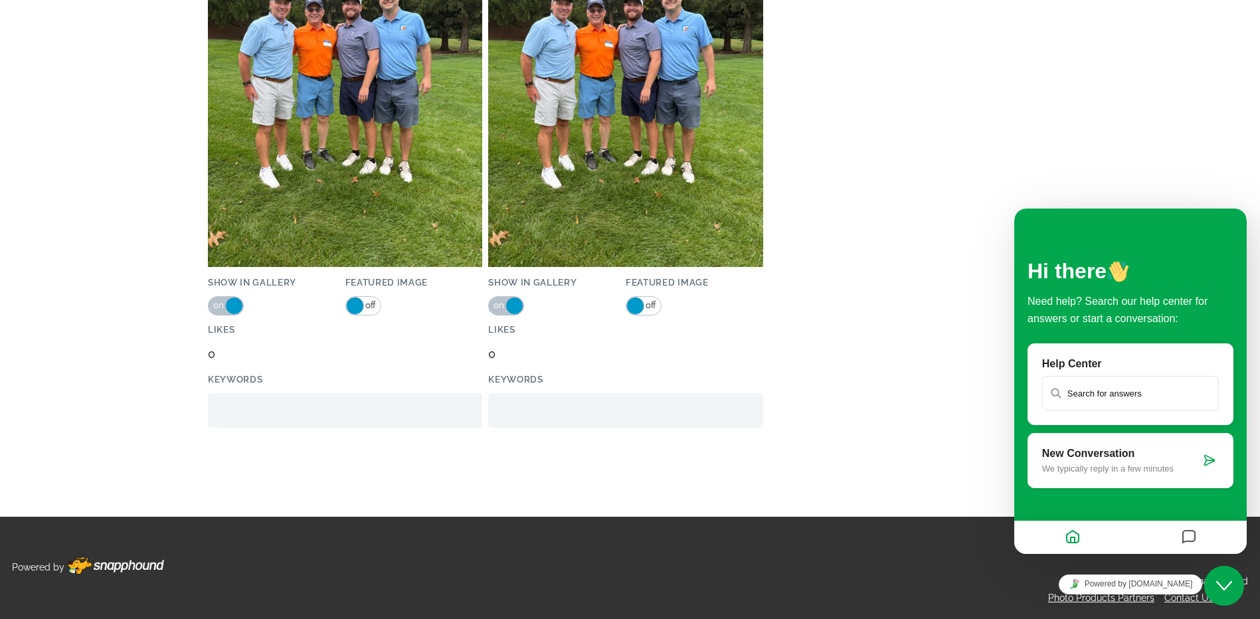
click at [1187, 535] on icon "Messages" at bounding box center [1189, 538] width 16 height 26
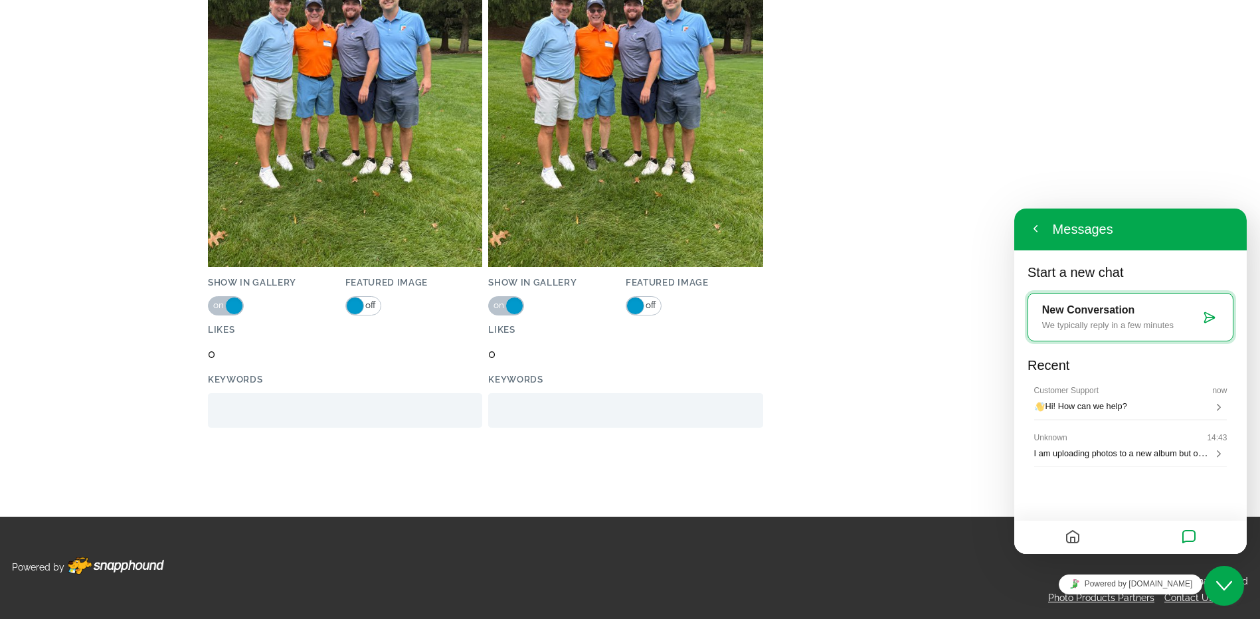
click at [898, 322] on div "Download Delete Rotate Updating Info... Show in Gallery on off Featured Image o…" at bounding box center [630, 174] width 850 height 577
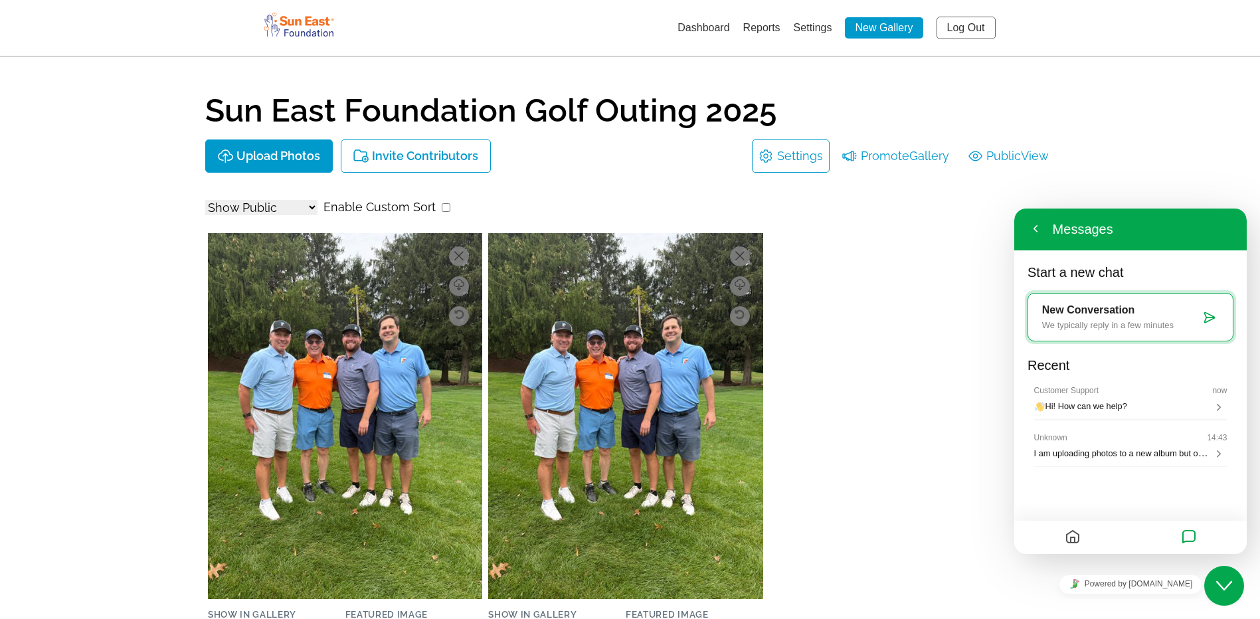
scroll to position [0, 0]
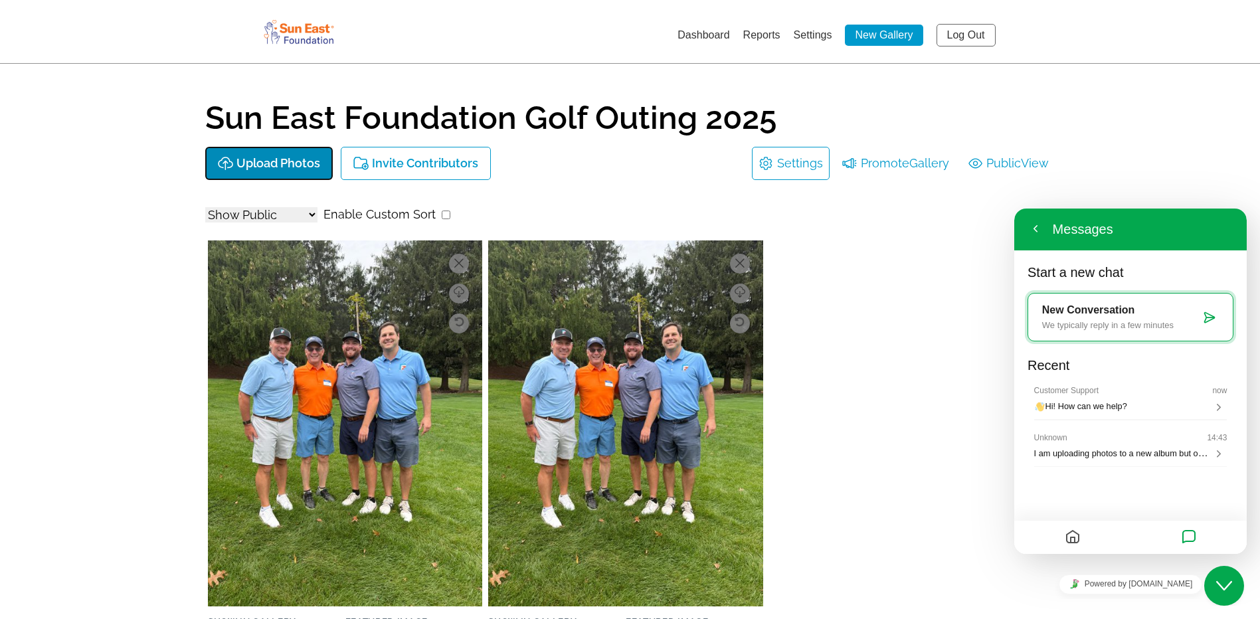
click at [282, 158] on p "Upload Photos" at bounding box center [279, 164] width 84 height 14
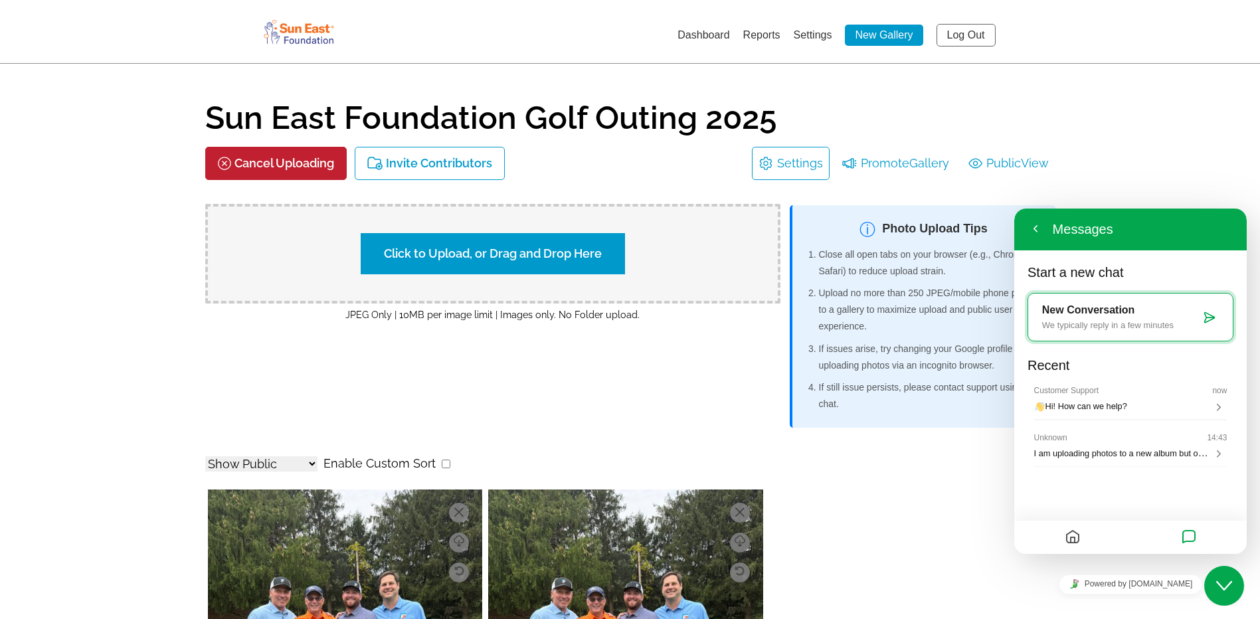
click at [422, 256] on label "Click to Upload, or Drag and Drop Here" at bounding box center [493, 253] width 264 height 41
click at [602, 256] on input "Click to Upload, or Drag and Drop Here" at bounding box center [726, 252] width 248 height 18
type input "C:\fakepath\IMG_0547.JPG"
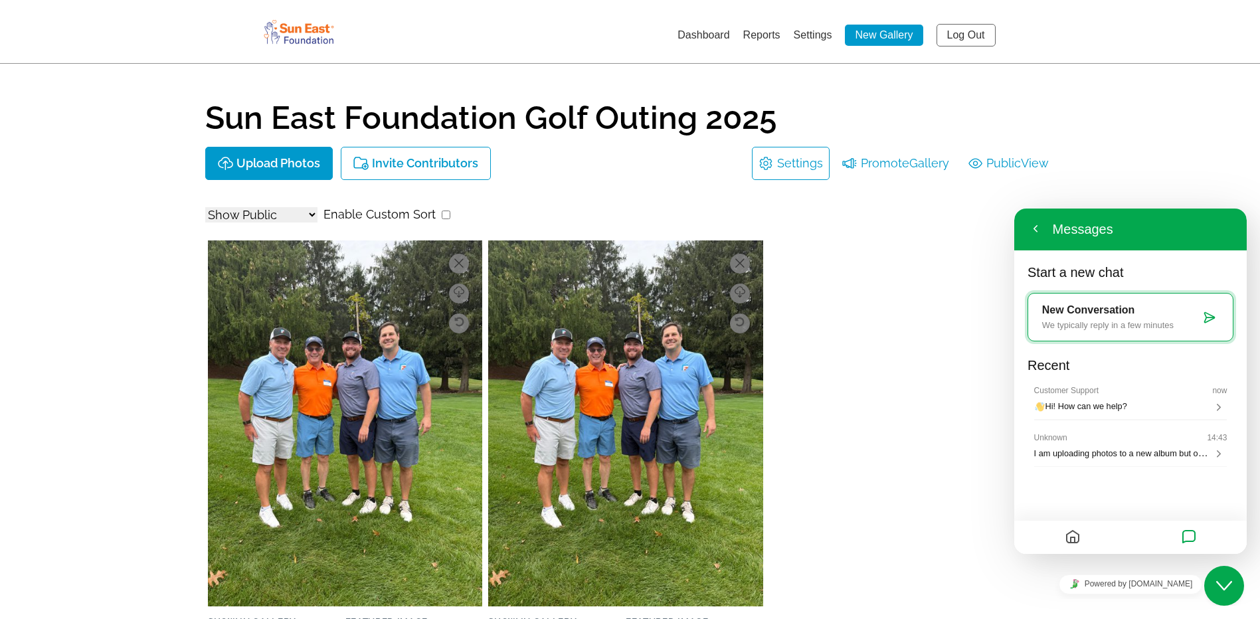
click at [805, 39] on link "Settings" at bounding box center [813, 34] width 39 height 11
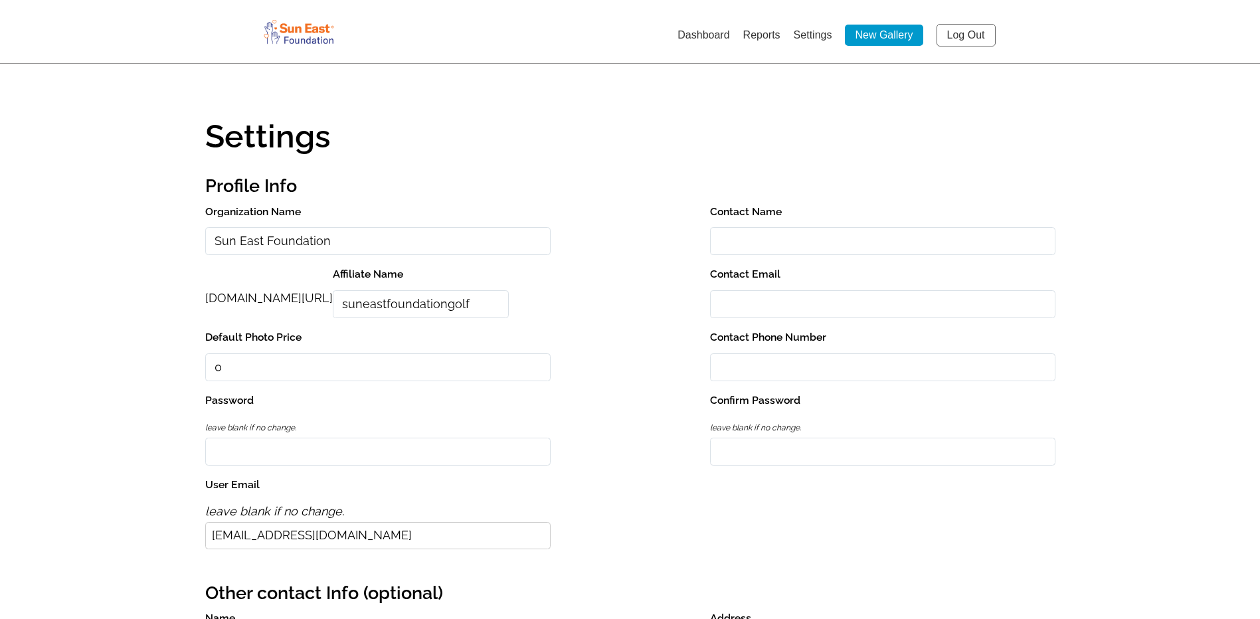
click at [712, 38] on link "Dashboard" at bounding box center [704, 34] width 52 height 11
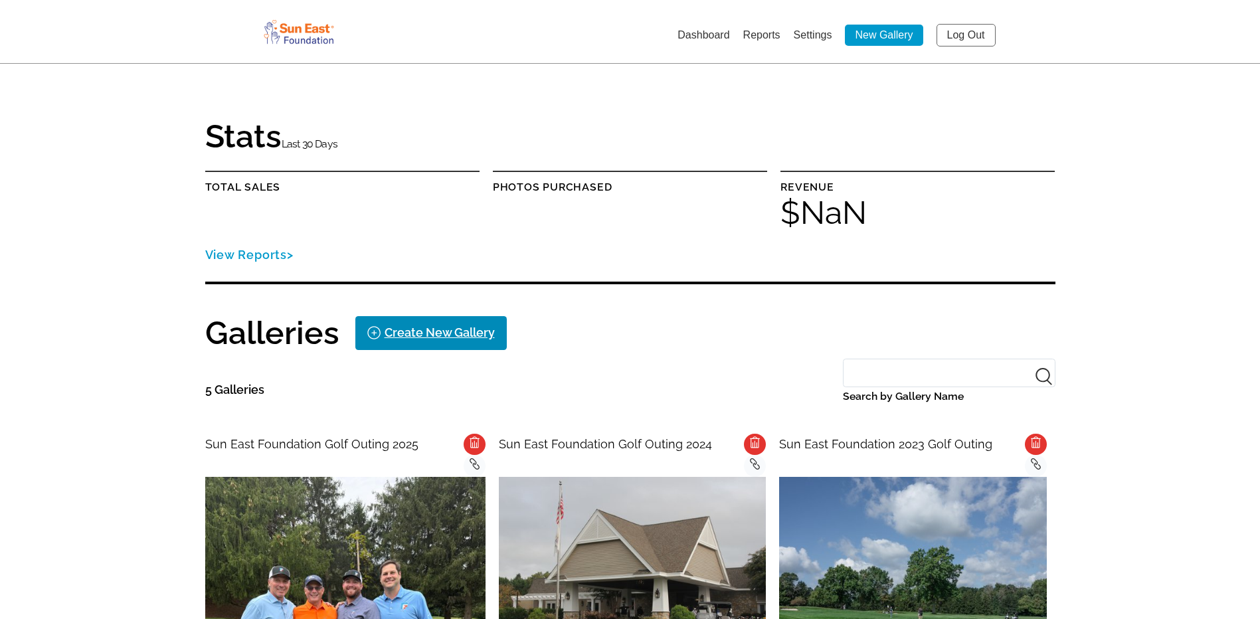
click at [460, 331] on div "Create New Gallery" at bounding box center [440, 332] width 110 height 21
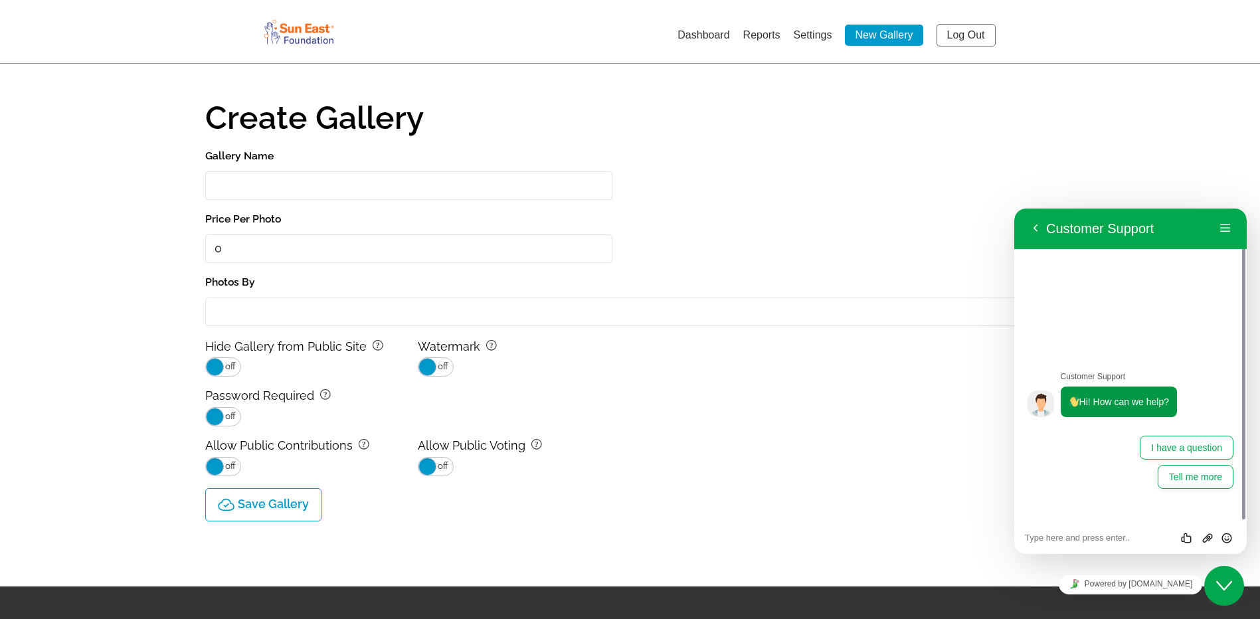
click at [385, 189] on input "Gallery Name" at bounding box center [408, 185] width 407 height 29
type input "Sun East Foundation Golf Outing 2024"
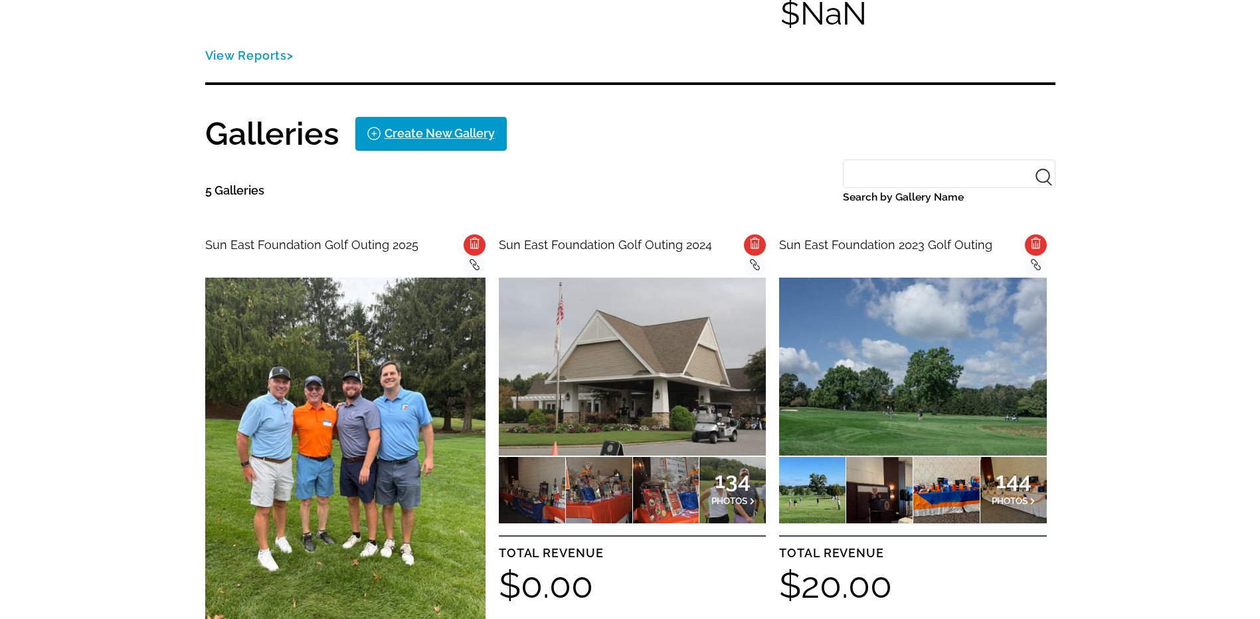
scroll to position [266, 0]
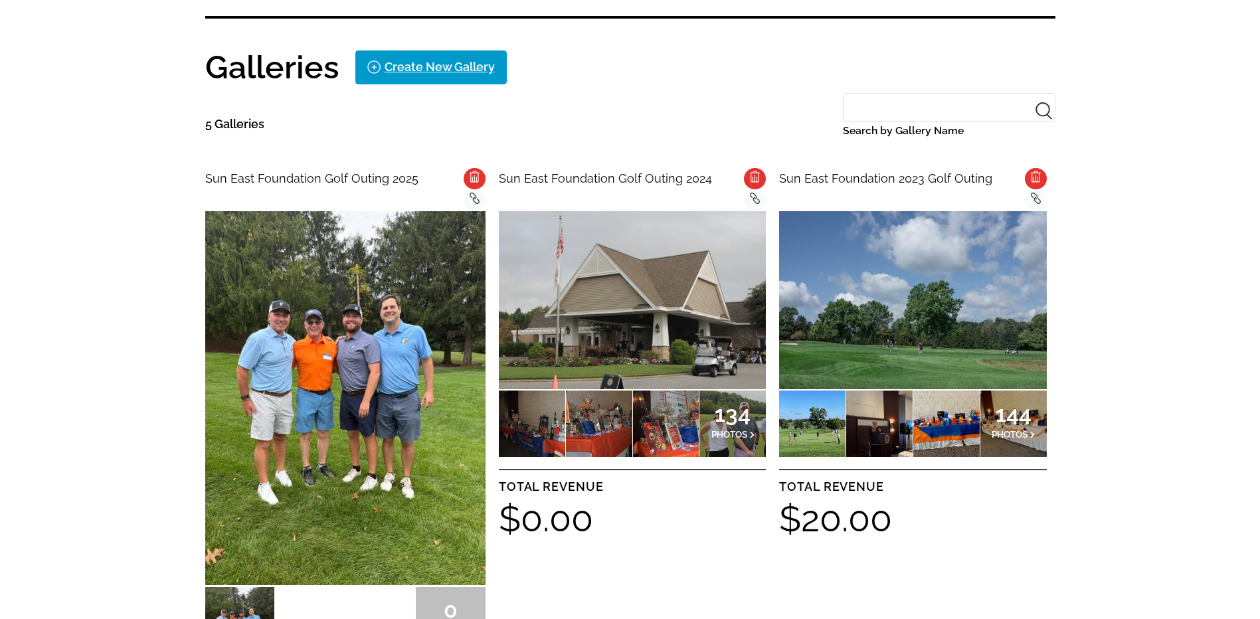
click at [472, 197] on icon at bounding box center [475, 200] width 7 height 7
click at [443, 300] on img at bounding box center [345, 398] width 280 height 374
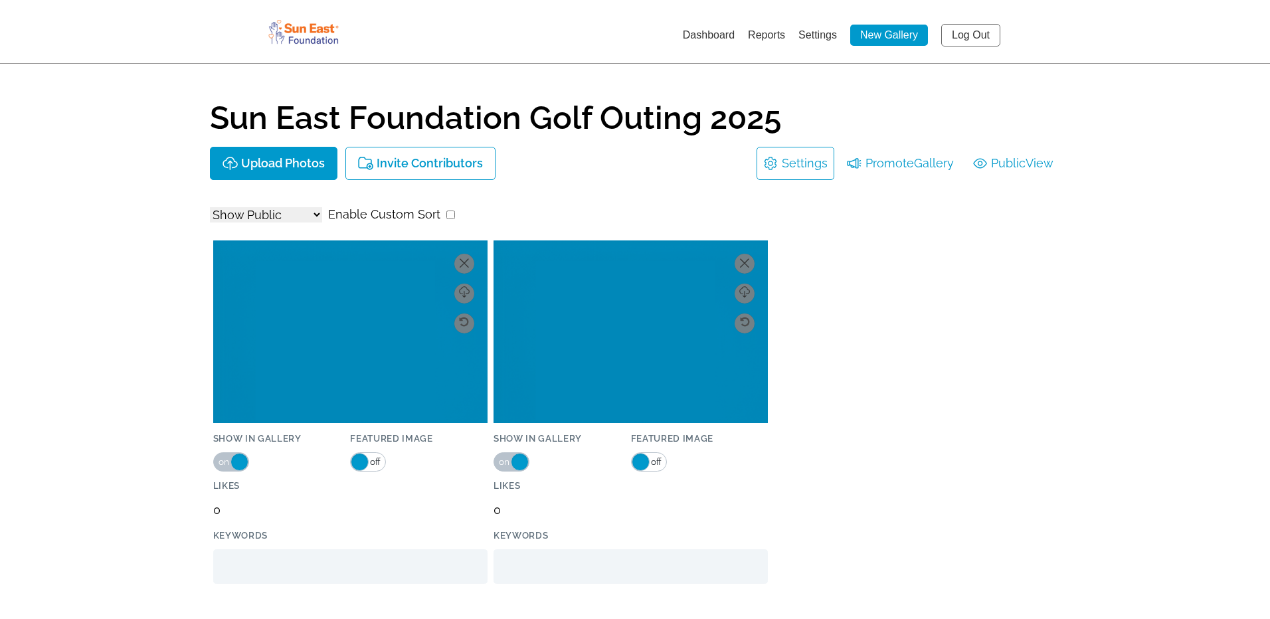
select select "onlyShowInGallery"
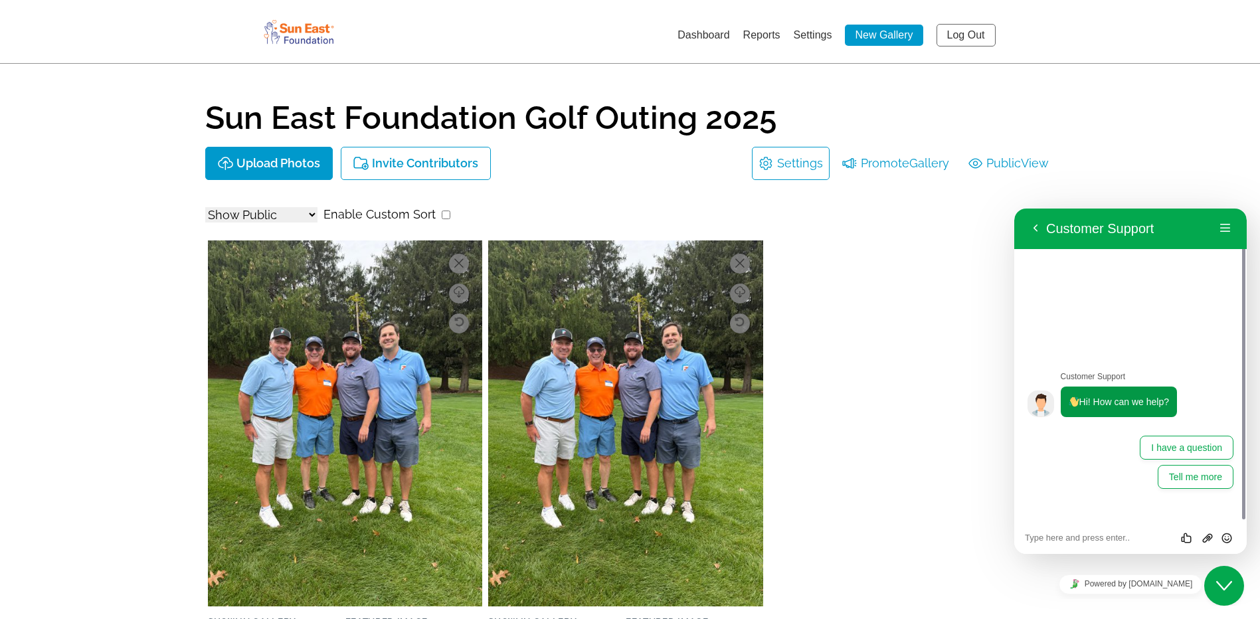
click at [711, 37] on link "Dashboard" at bounding box center [704, 34] width 52 height 11
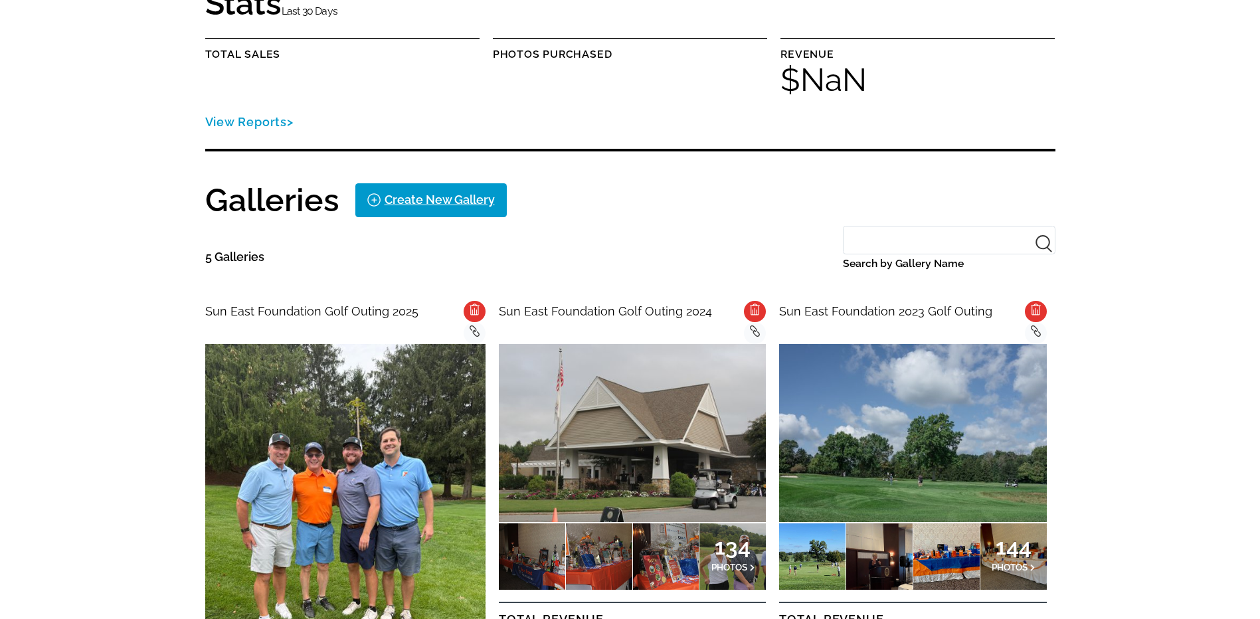
scroll to position [199, 0]
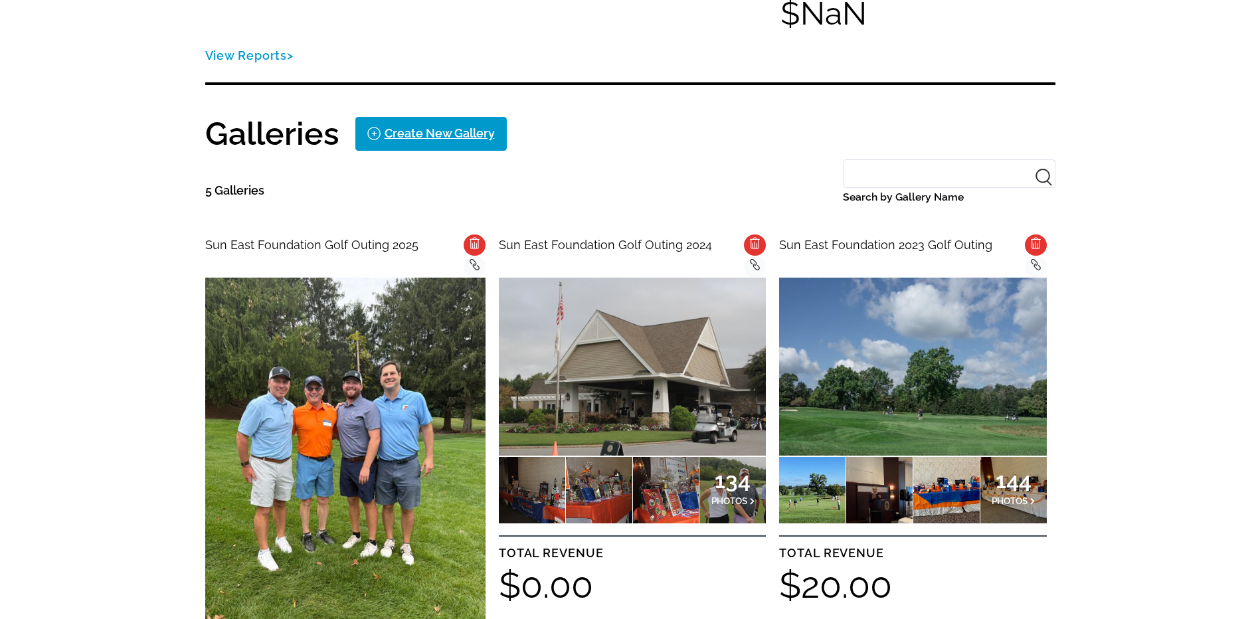
click at [473, 244] on icon "background Layer 1" at bounding box center [475, 242] width 10 height 13
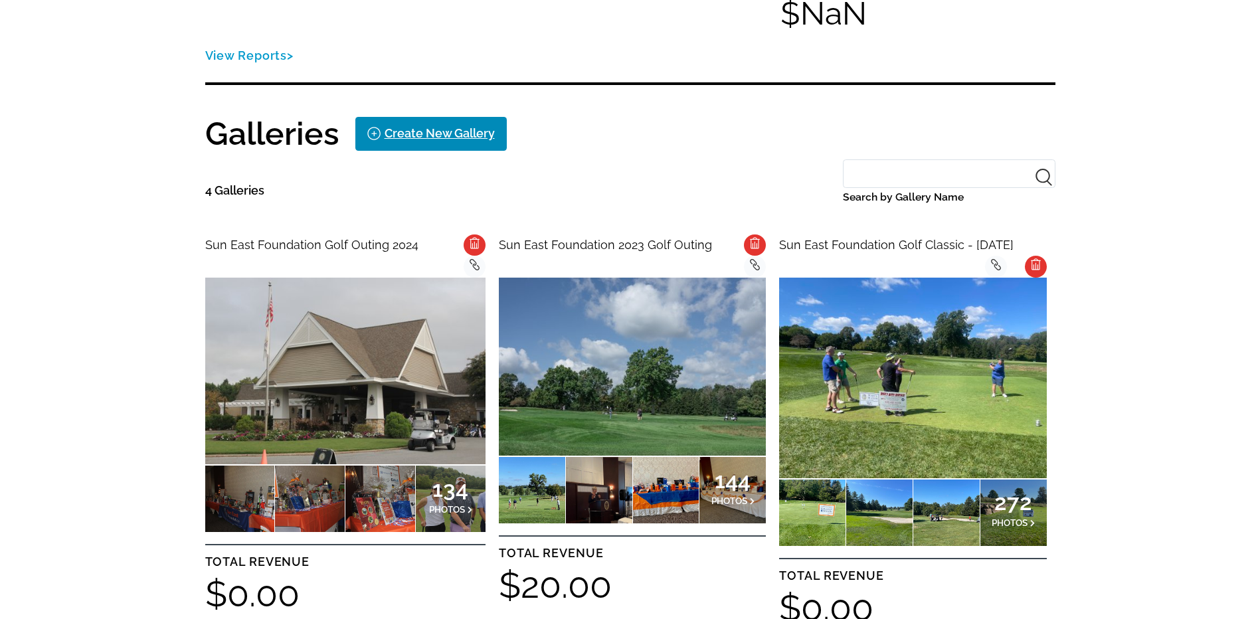
click at [464, 132] on div "Create New Gallery" at bounding box center [440, 133] width 110 height 21
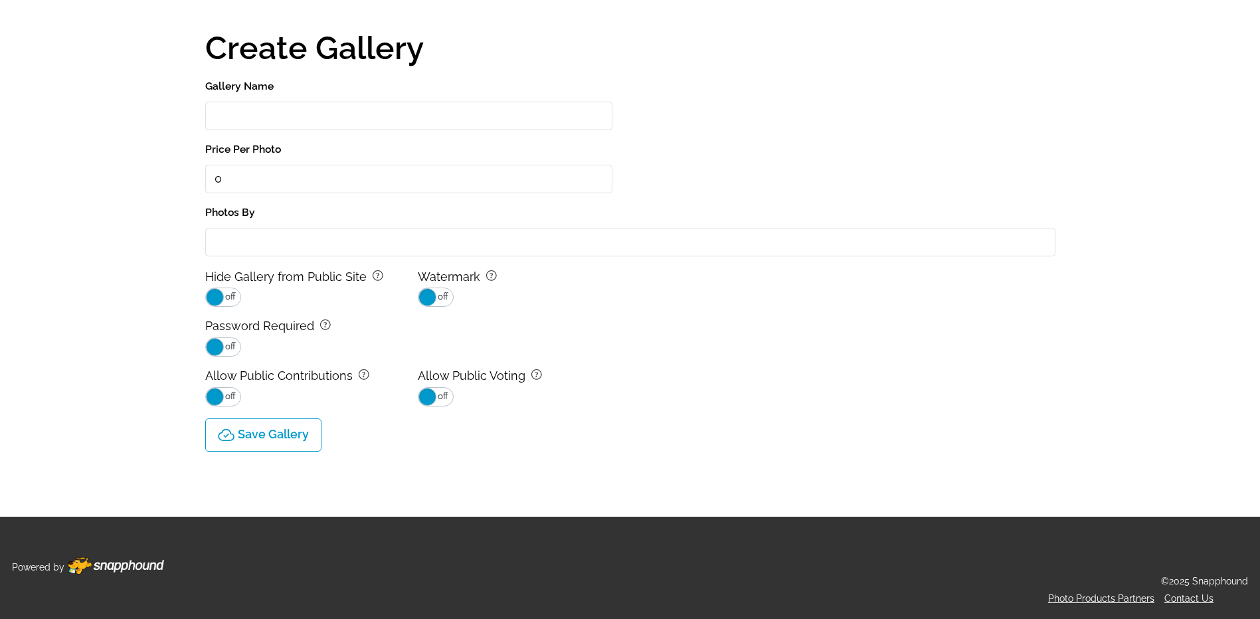
click at [448, 116] on input "Gallery Name" at bounding box center [408, 116] width 407 height 29
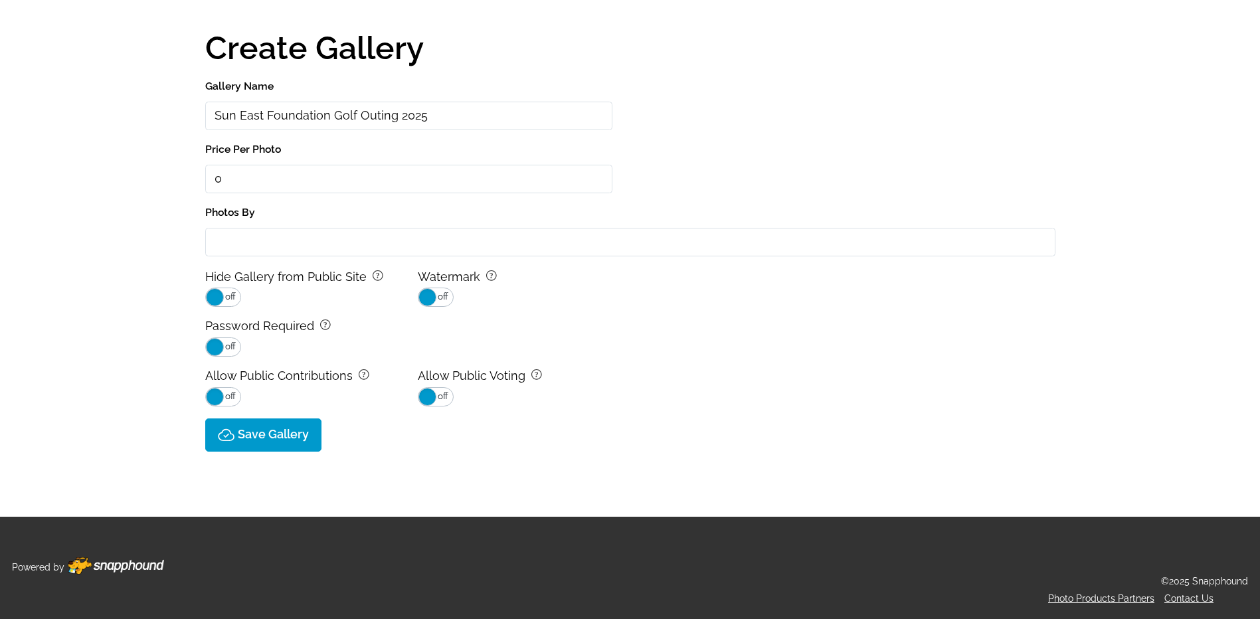
type input "Sun East Foundation Golf Outing 2025"
click at [284, 440] on p "Save Gallery" at bounding box center [273, 435] width 71 height 14
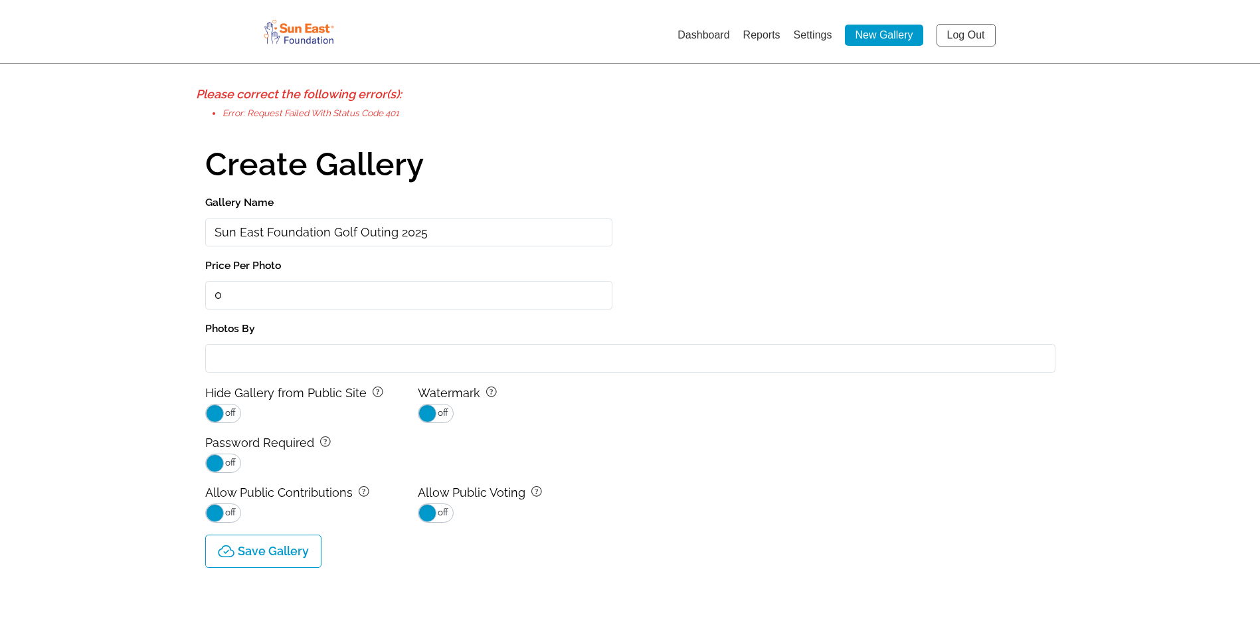
click at [863, 34] on link "New Gallery" at bounding box center [884, 35] width 78 height 21
click at [713, 39] on link "Dashboard" at bounding box center [704, 34] width 52 height 11
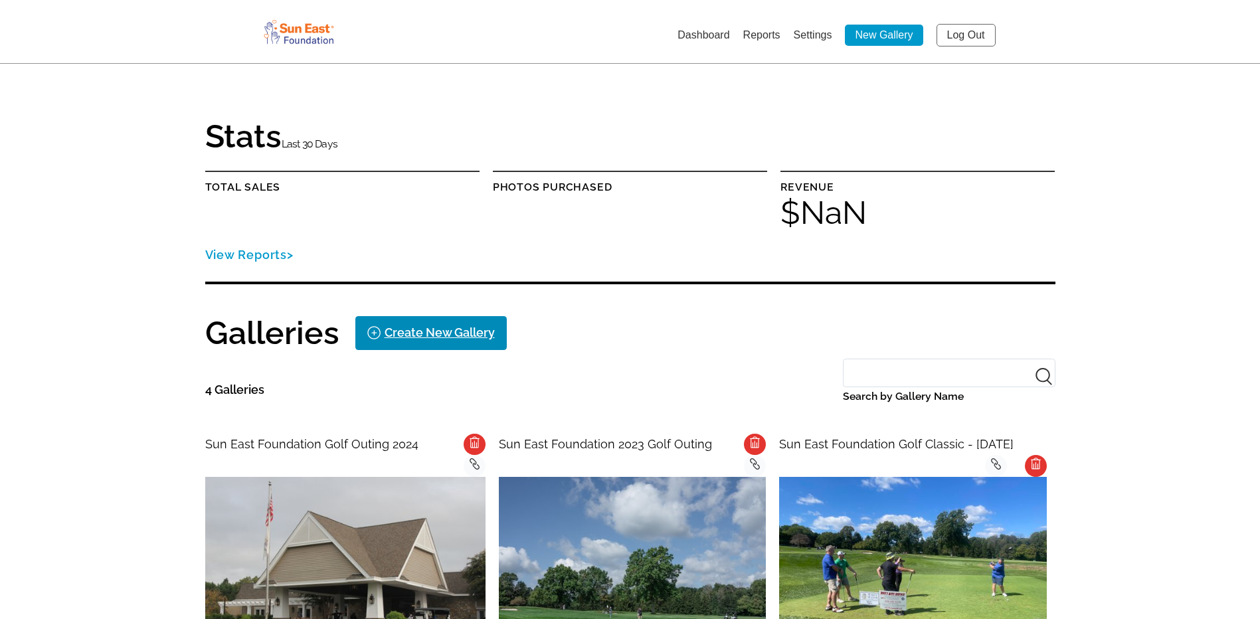
click at [462, 329] on div "Create New Gallery" at bounding box center [440, 332] width 110 height 21
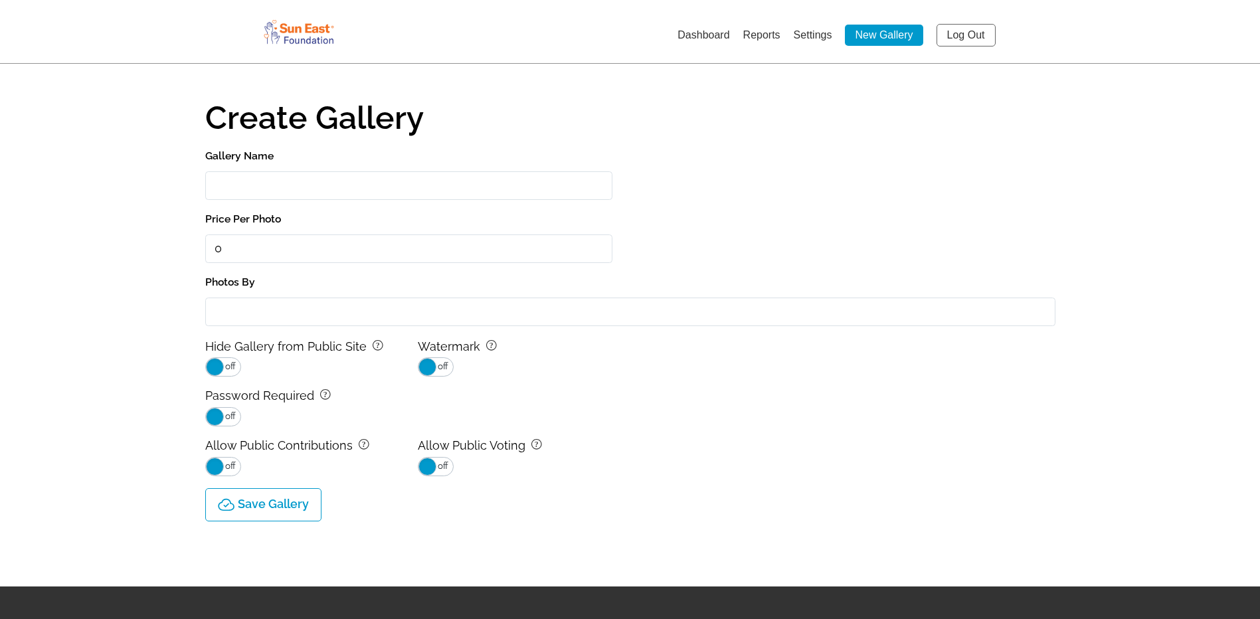
click at [328, 185] on input "Gallery Name" at bounding box center [408, 185] width 407 height 29
type input "Sun East Foundation Golf Outing 2025"
click at [630, 369] on div "Gallery Name Sun East Foundation Golf Outing 2025 Price Per Photo 0 Photos By H…" at bounding box center [630, 312] width 850 height 330
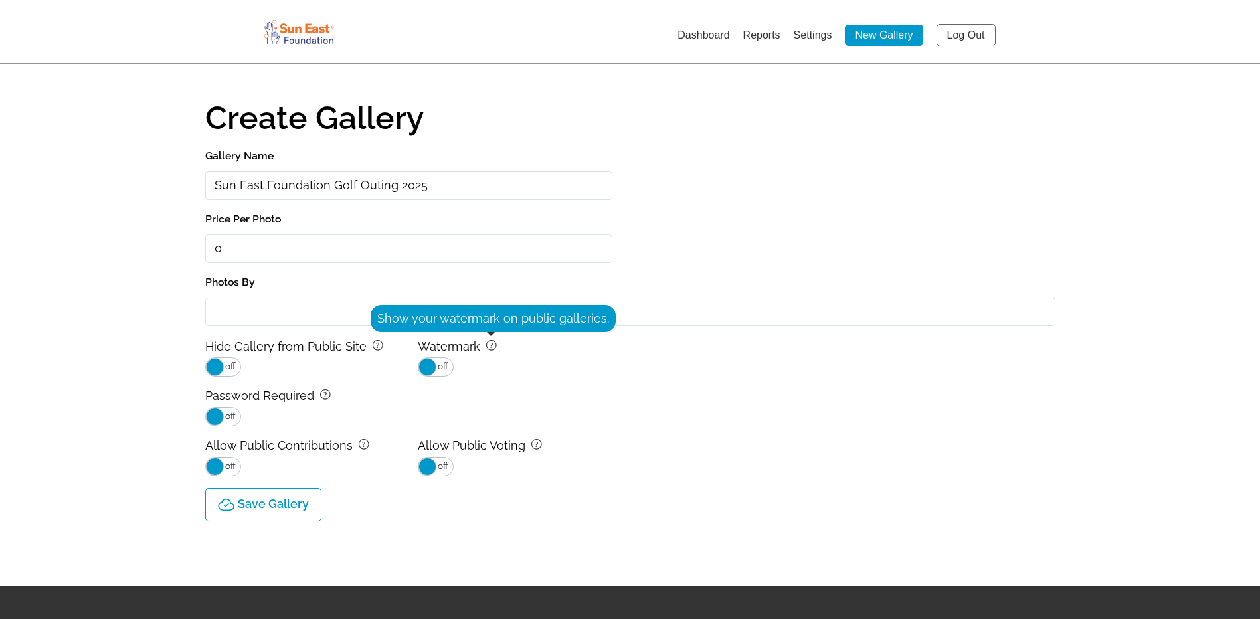
click at [491, 345] on tspan "?" at bounding box center [491, 345] width 4 height 9
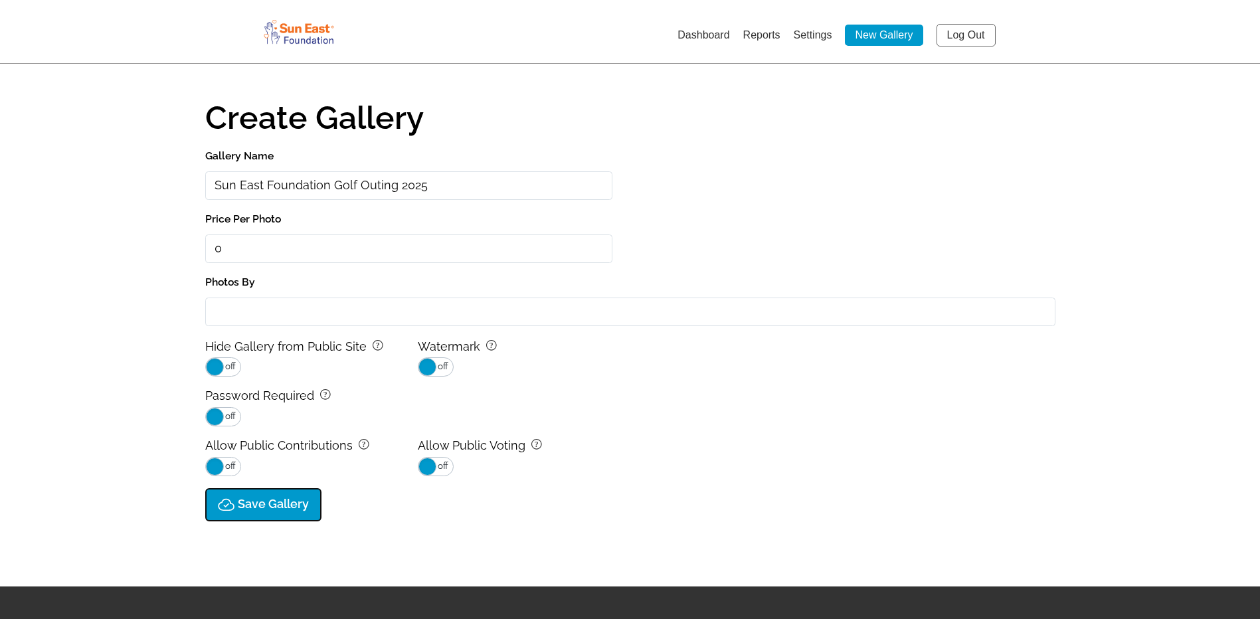
click at [279, 501] on p "Save Gallery" at bounding box center [273, 505] width 71 height 14
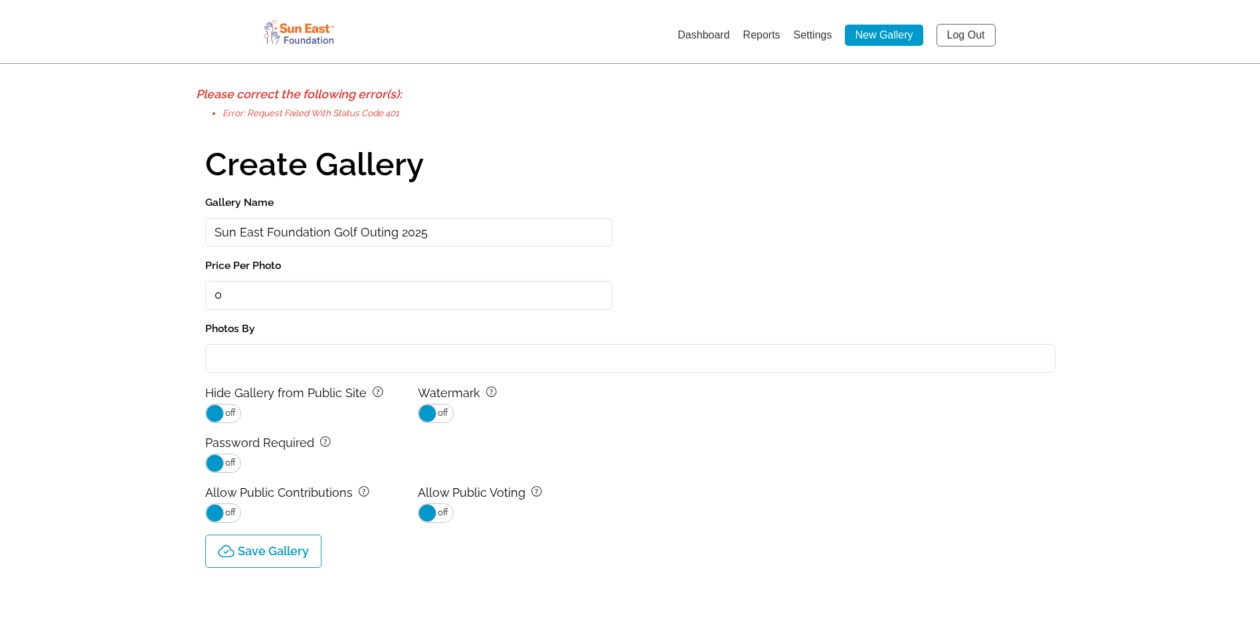
click at [714, 32] on link "Dashboard" at bounding box center [704, 34] width 52 height 11
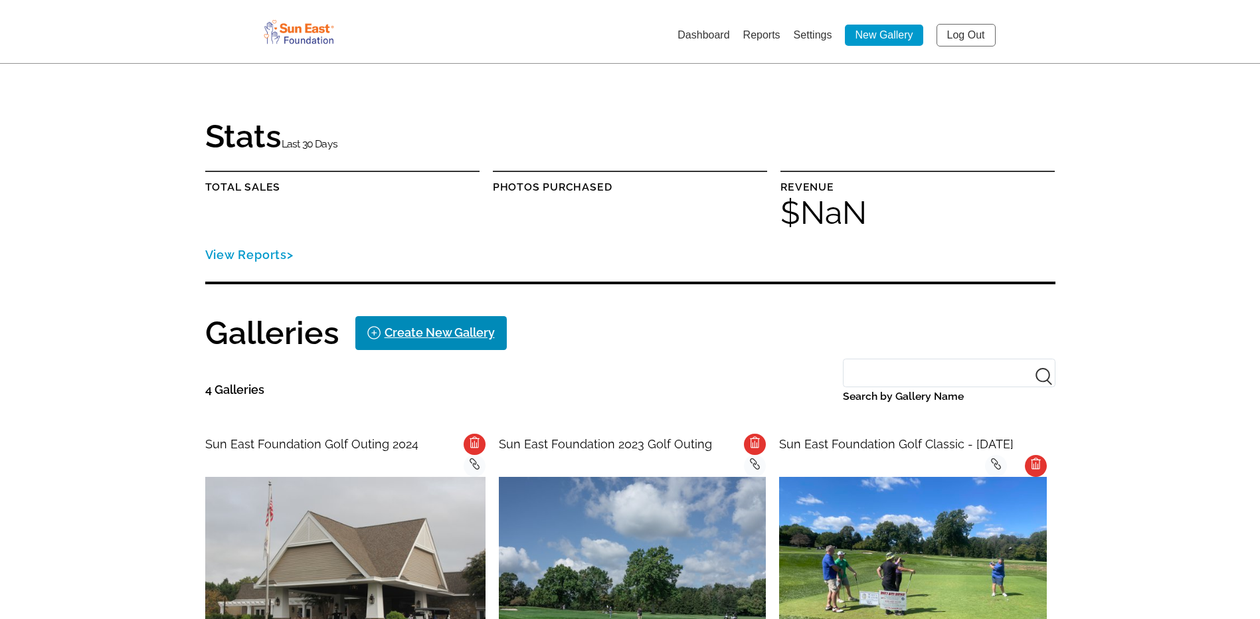
click at [463, 334] on div "Create New Gallery" at bounding box center [440, 332] width 110 height 21
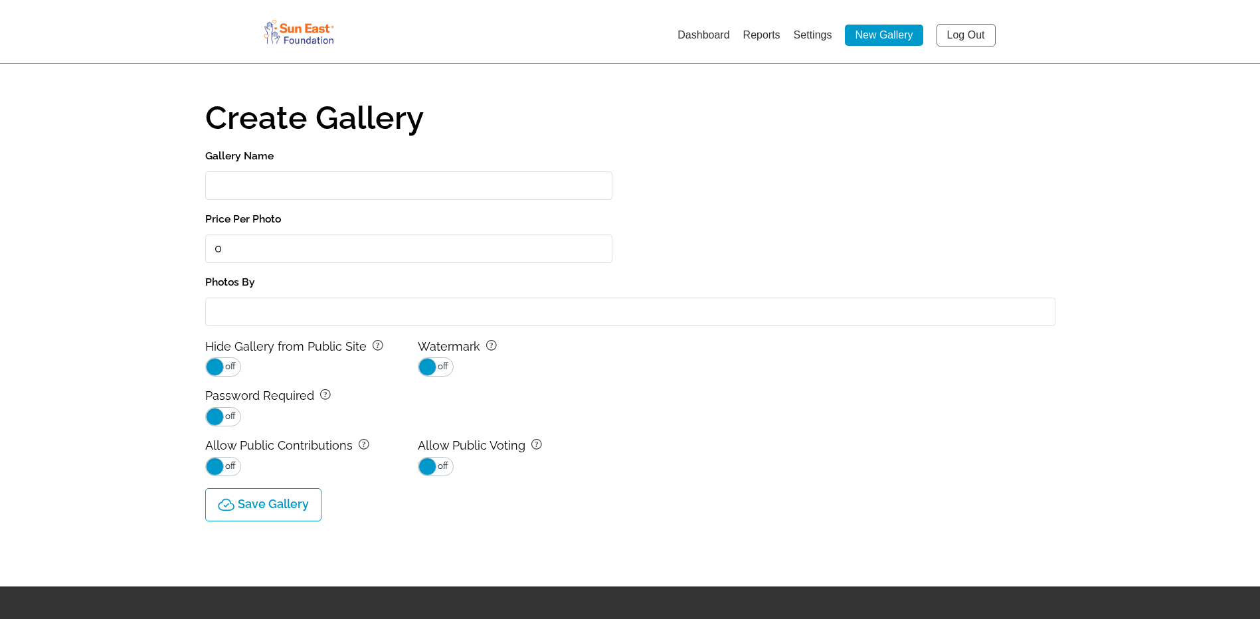
click at [902, 30] on link "New Gallery" at bounding box center [884, 35] width 78 height 21
click at [881, 27] on link "New Gallery" at bounding box center [884, 35] width 78 height 21
click at [368, 175] on input "Gallery Name" at bounding box center [408, 185] width 407 height 29
type input "Sun East Foundation Golf Outing 2025"
click at [295, 506] on p "Save Gallery" at bounding box center [273, 505] width 71 height 14
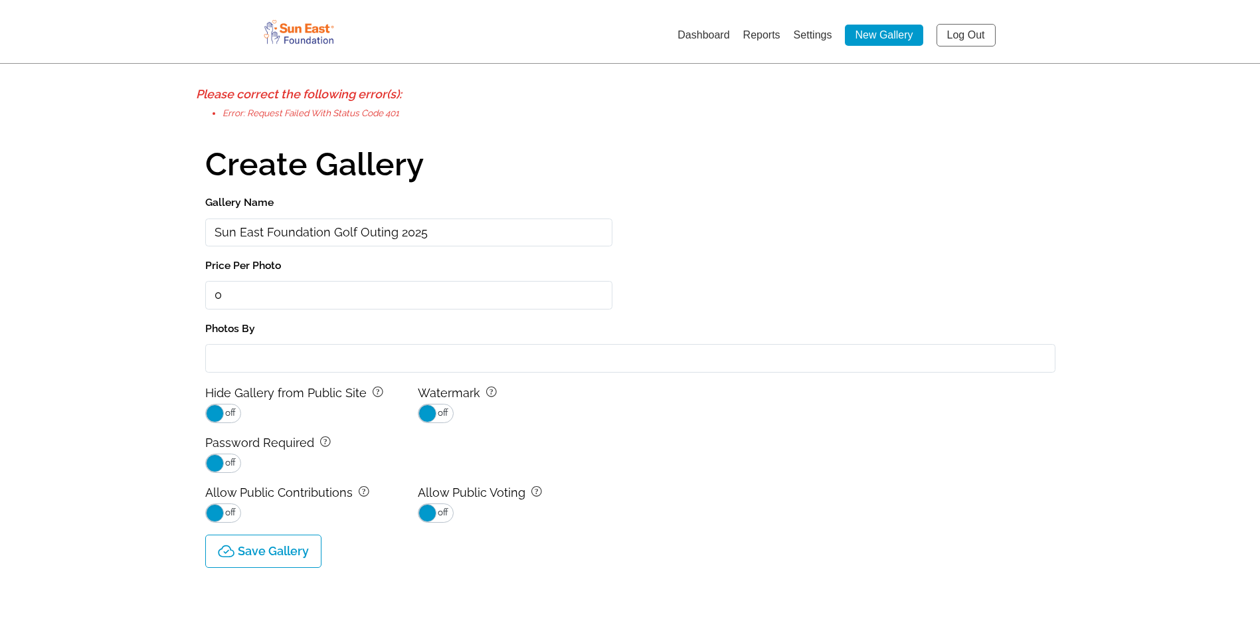
click at [196, 93] on b "Please correct the following error(s):" at bounding box center [299, 94] width 206 height 14
drag, startPoint x: 197, startPoint y: 91, endPoint x: 417, endPoint y: 126, distance: 222.0
click at [417, 126] on p "Please correct the following error(s): Error: Request failed with status code 4…" at bounding box center [630, 107] width 868 height 47
drag, startPoint x: 417, startPoint y: 126, endPoint x: 357, endPoint y: 105, distance: 63.5
copy p "Please correct the following error(s): Error: Request failed with status code 4…"
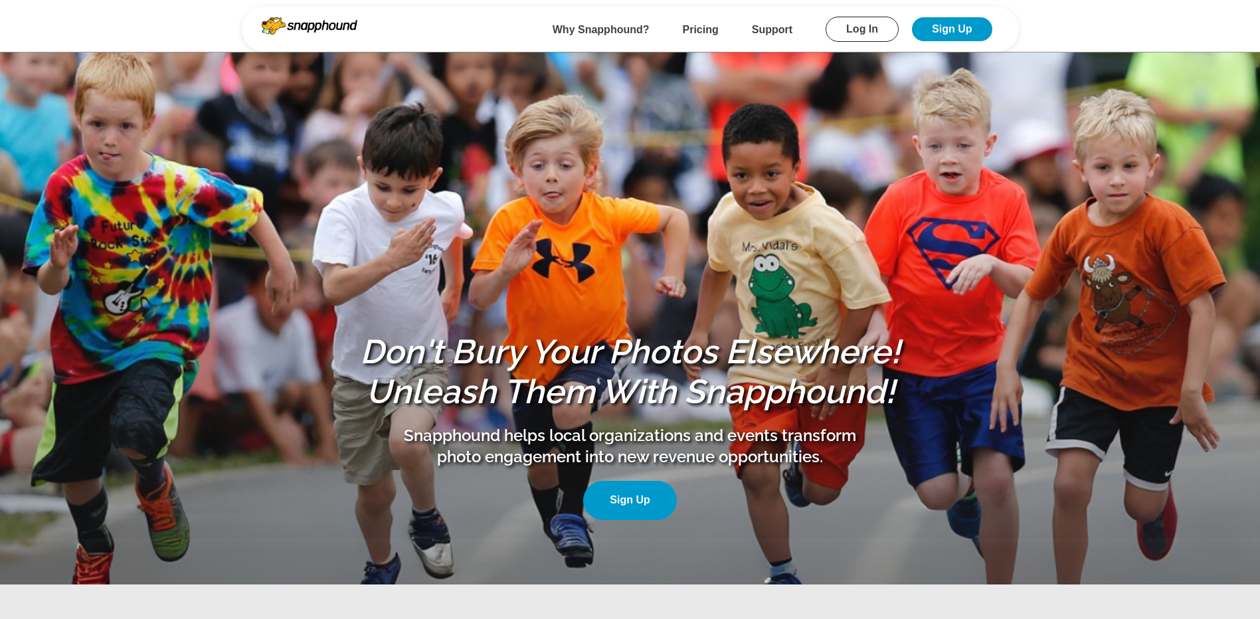
click at [886, 32] on link "Log In" at bounding box center [862, 29] width 73 height 25
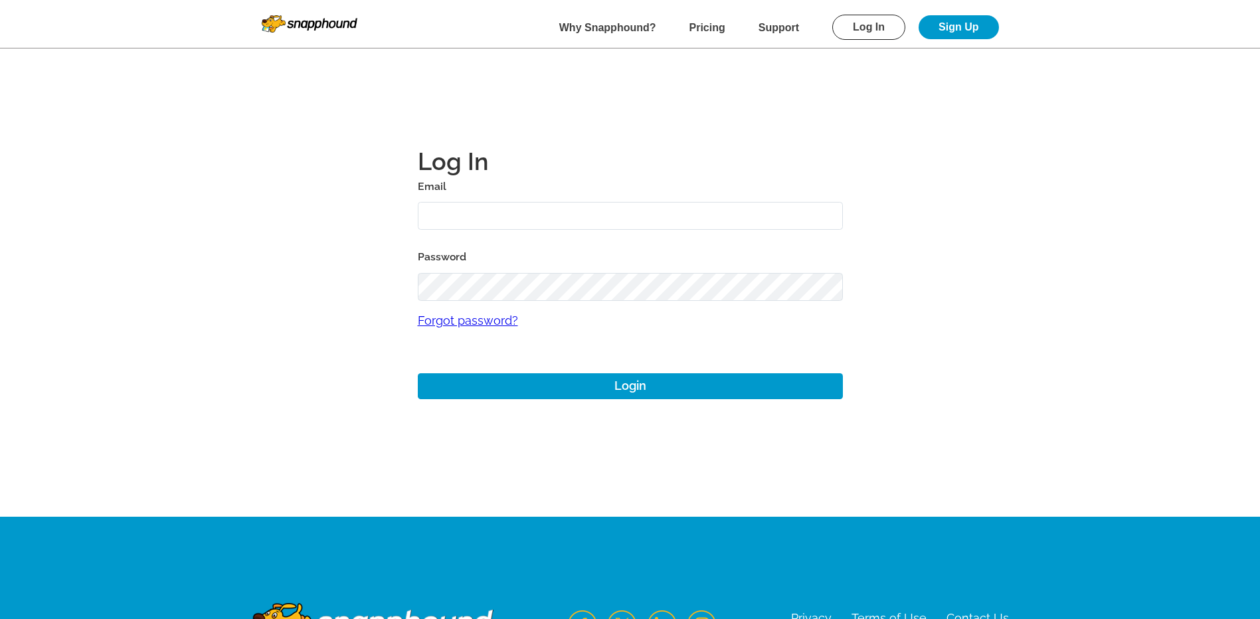
click at [510, 216] on input "text" at bounding box center [630, 216] width 425 height 29
type input "tlannon@suneast.org"
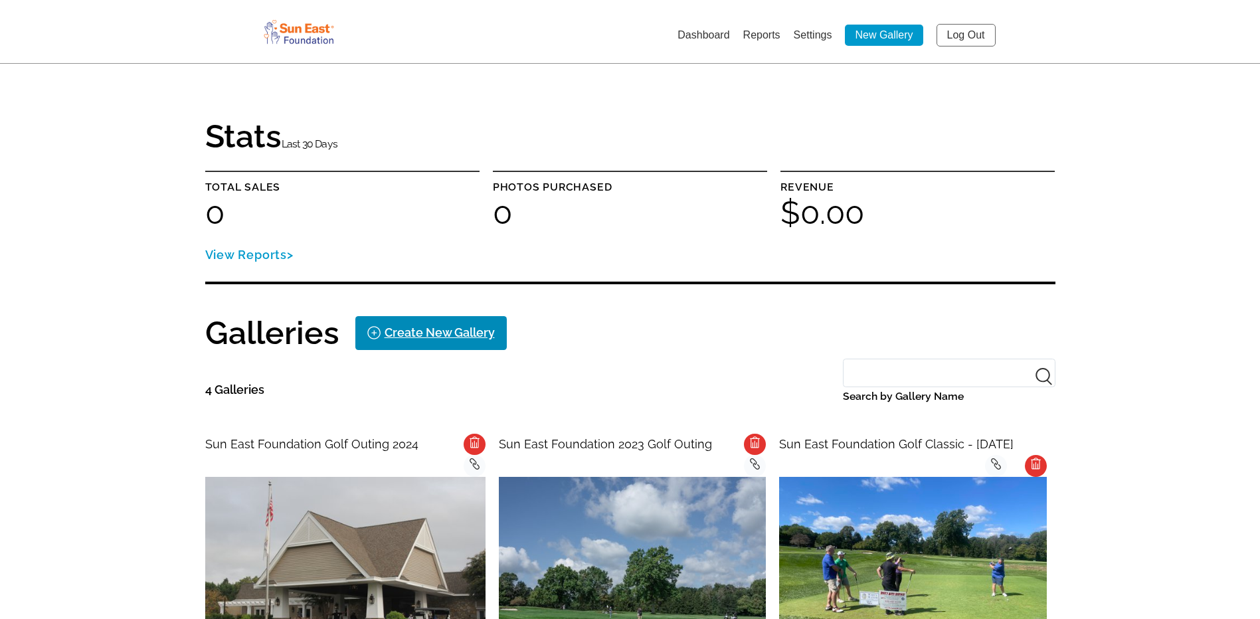
click at [443, 322] on div "Create New Gallery" at bounding box center [440, 332] width 110 height 21
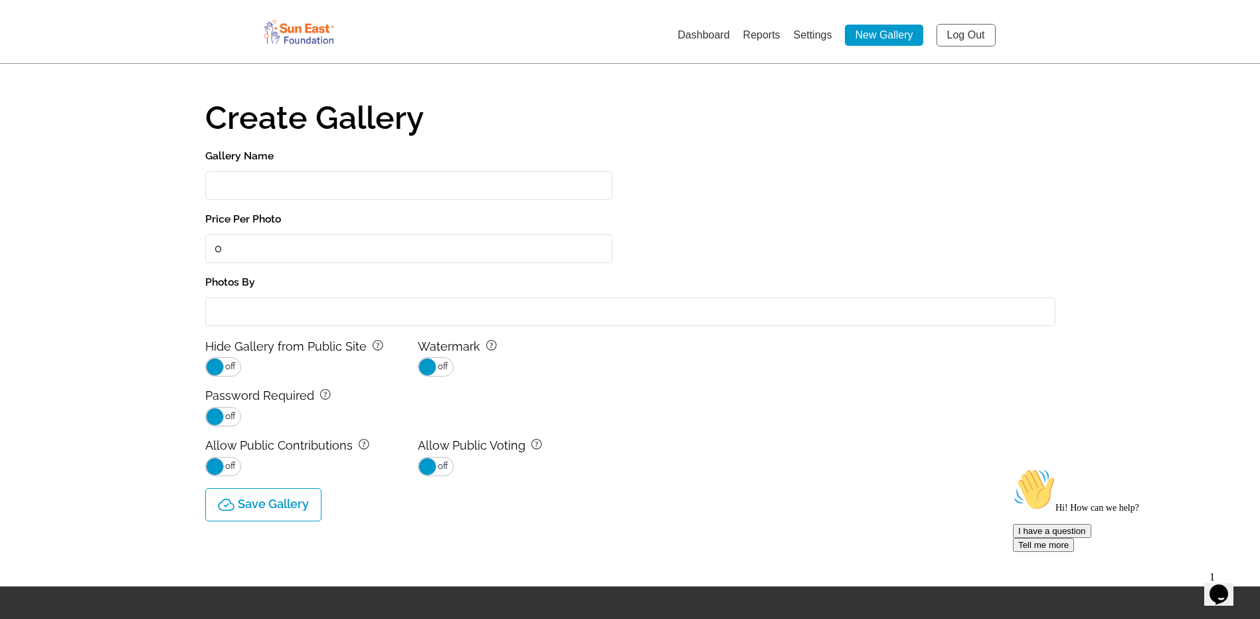
click at [353, 183] on input "Gallery Name" at bounding box center [408, 185] width 407 height 29
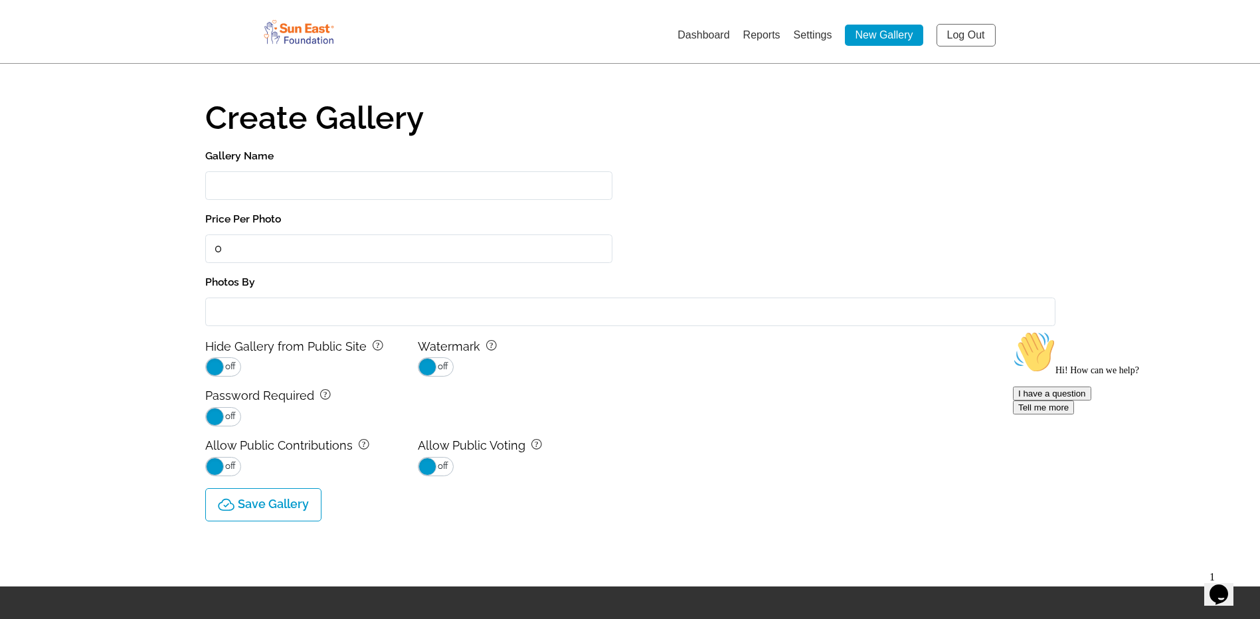
type input "Sun East Foundation Golf Outing 2025"
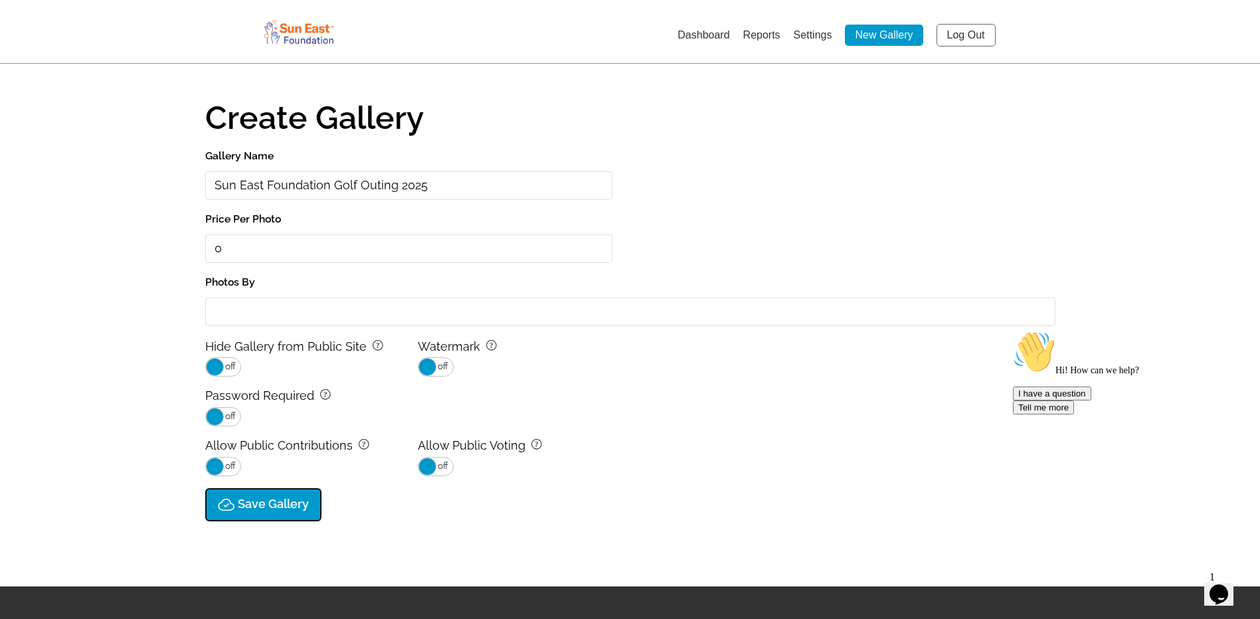
click at [258, 503] on p "Save Gallery" at bounding box center [273, 505] width 71 height 14
type input "0.0"
select select "onlyShowInGallery"
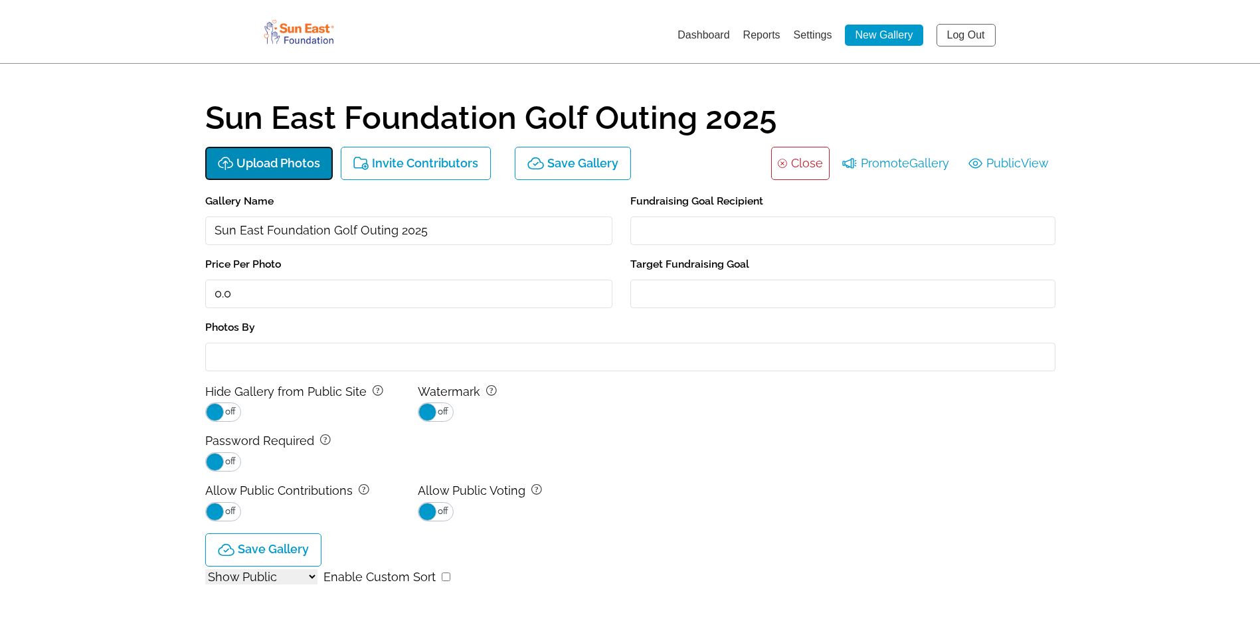
click at [293, 155] on button "Upload Photos" at bounding box center [269, 163] width 128 height 33
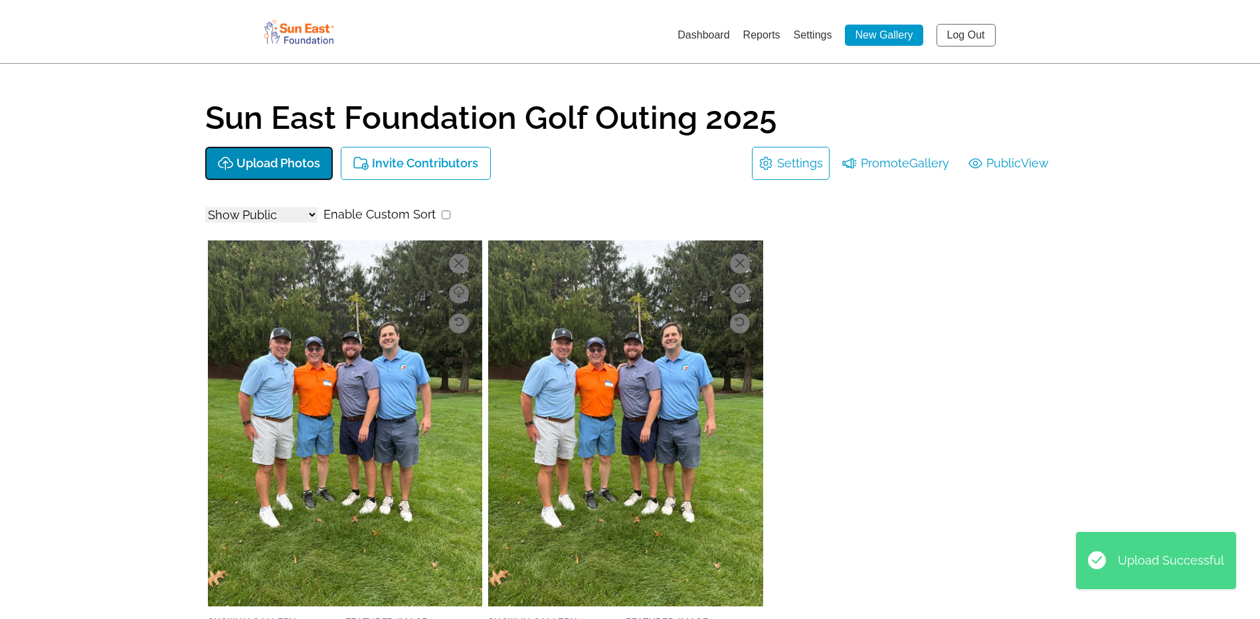
click at [292, 158] on p "Upload Photos" at bounding box center [279, 164] width 84 height 14
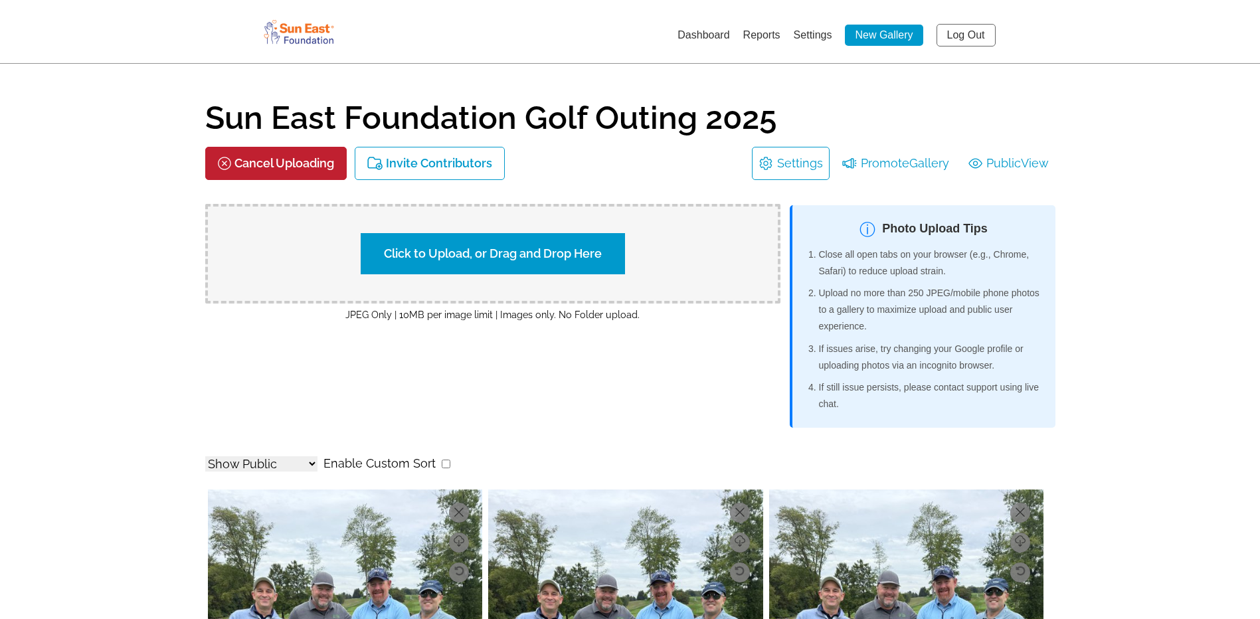
select select "onlyShowInGallery"
